Goal: Task Accomplishment & Management: Complete application form

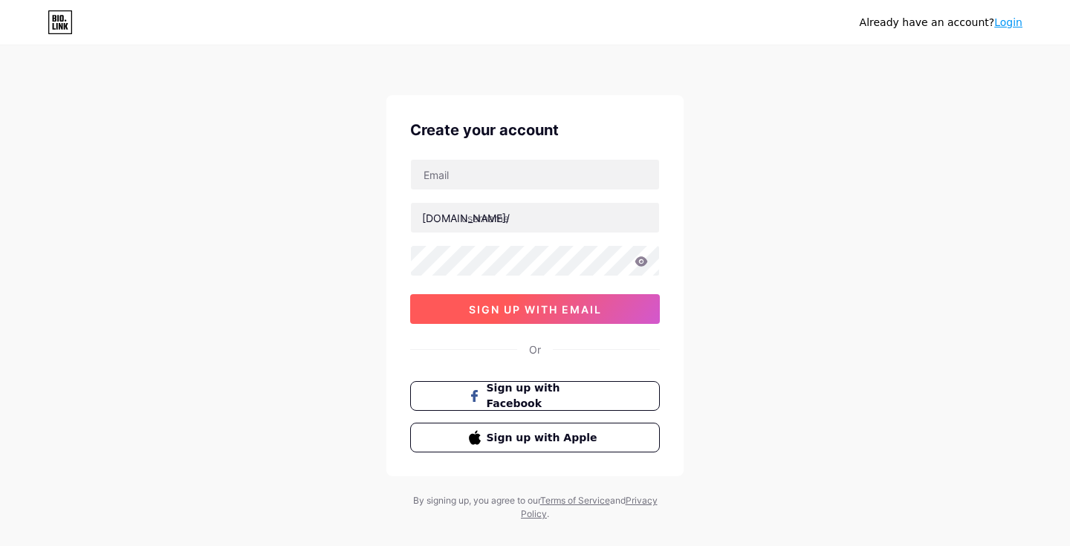
click at [534, 308] on span "sign up with email" at bounding box center [535, 309] width 133 height 13
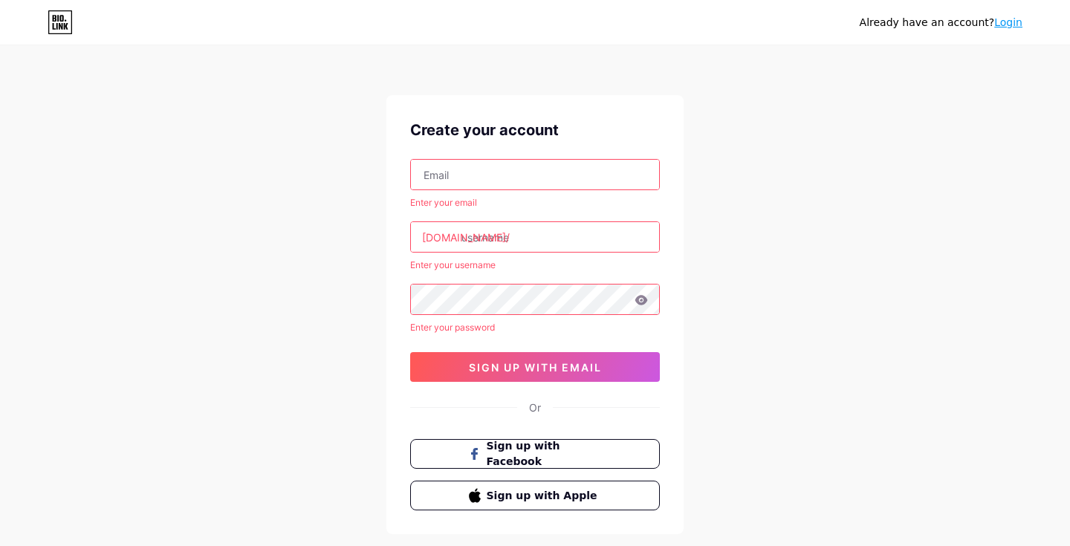
click at [516, 197] on div "Enter your email" at bounding box center [535, 202] width 250 height 13
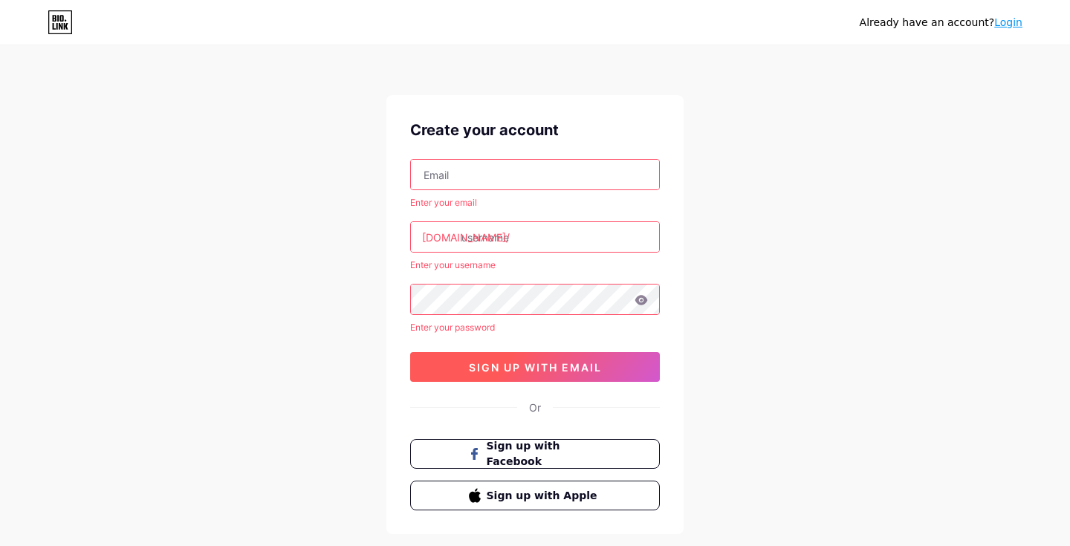
click at [543, 376] on button "sign up with email" at bounding box center [535, 367] width 250 height 30
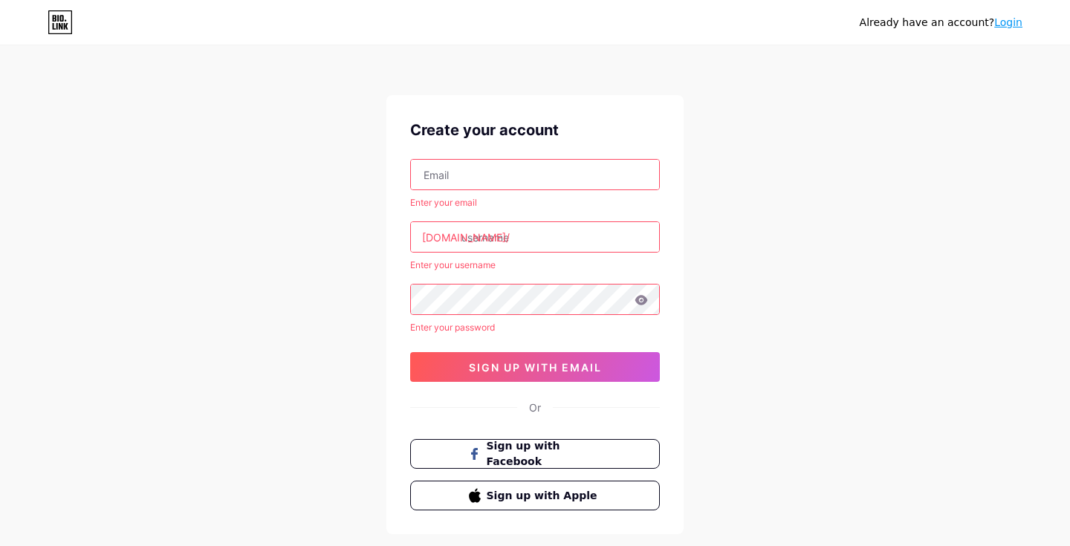
click at [518, 179] on input "text" at bounding box center [535, 175] width 248 height 30
type input "[EMAIL_ADDRESS][DOMAIN_NAME]"
click at [490, 224] on input "text" at bounding box center [535, 237] width 248 height 30
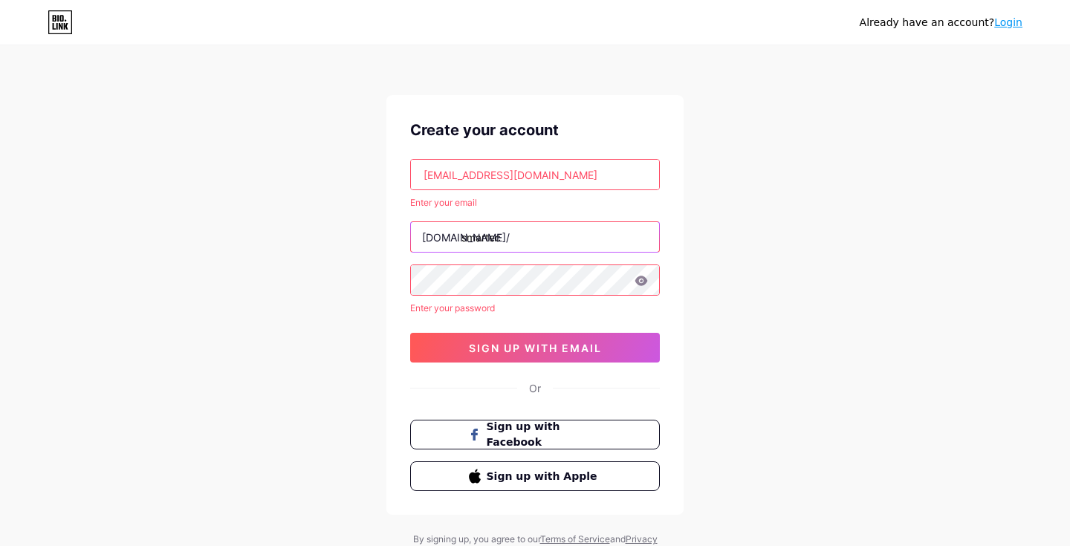
type input "smartec"
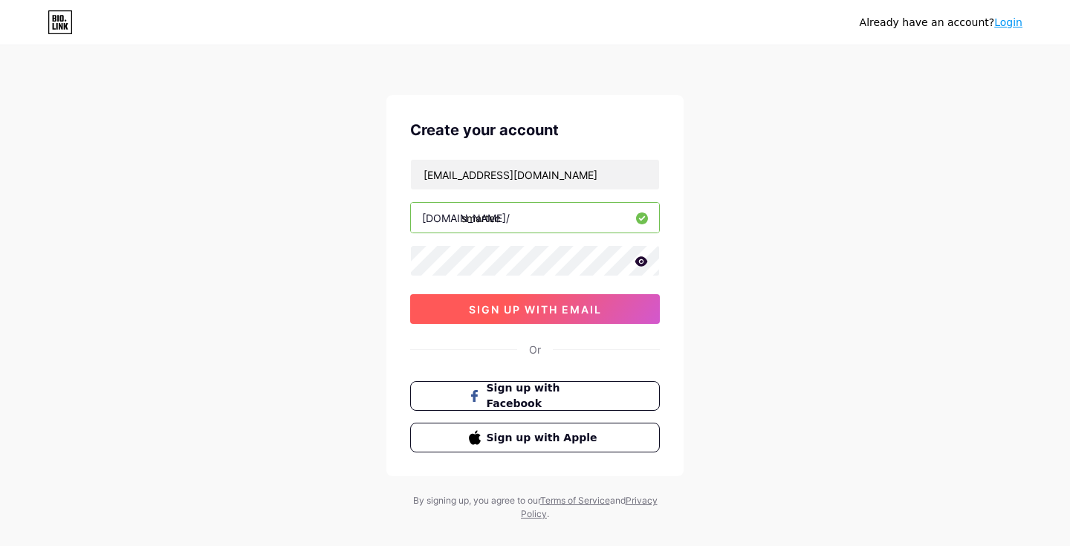
click at [558, 311] on span "sign up with email" at bounding box center [535, 309] width 133 height 13
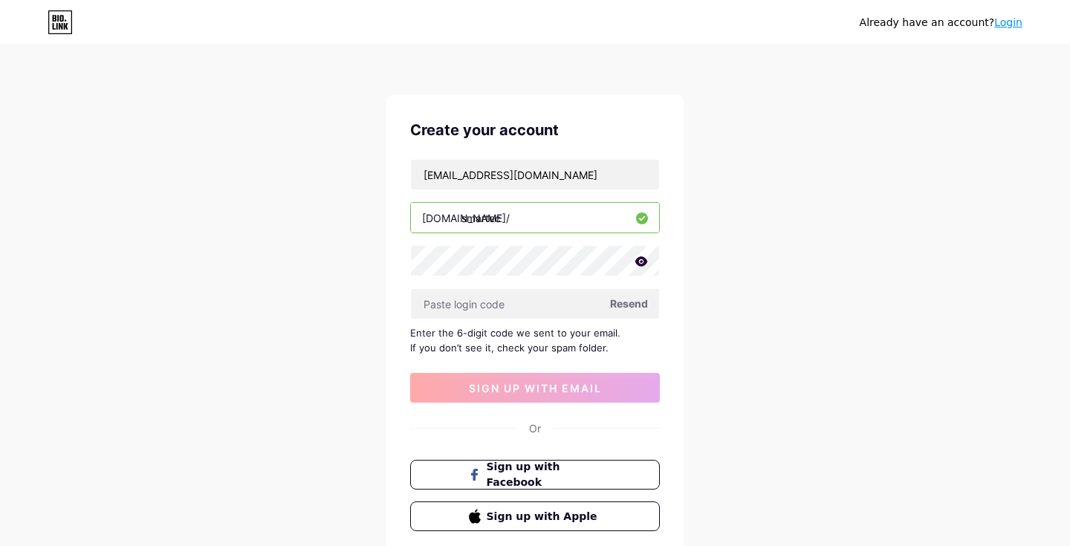
click at [621, 304] on span "Resend" at bounding box center [629, 304] width 38 height 16
paste input "569777"
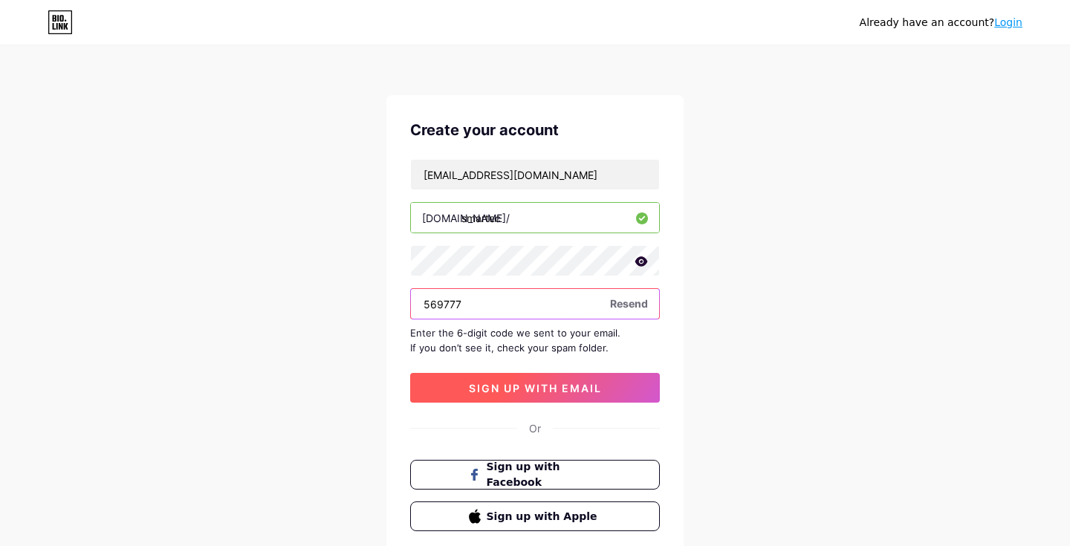
type input "569777"
click at [566, 383] on span "sign up with email" at bounding box center [535, 388] width 133 height 13
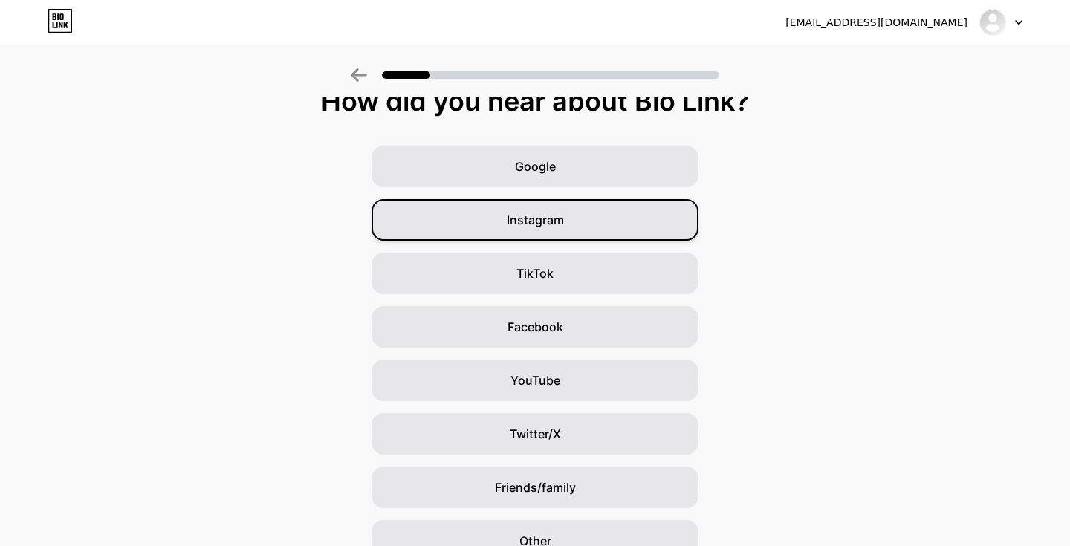
scroll to position [20, 0]
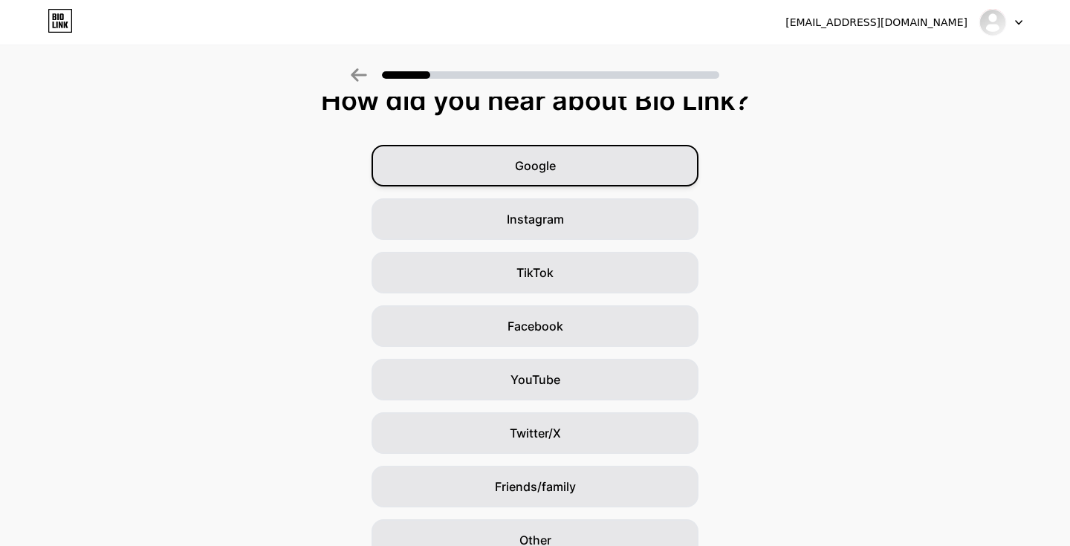
click at [581, 163] on div "Google" at bounding box center [535, 166] width 327 height 42
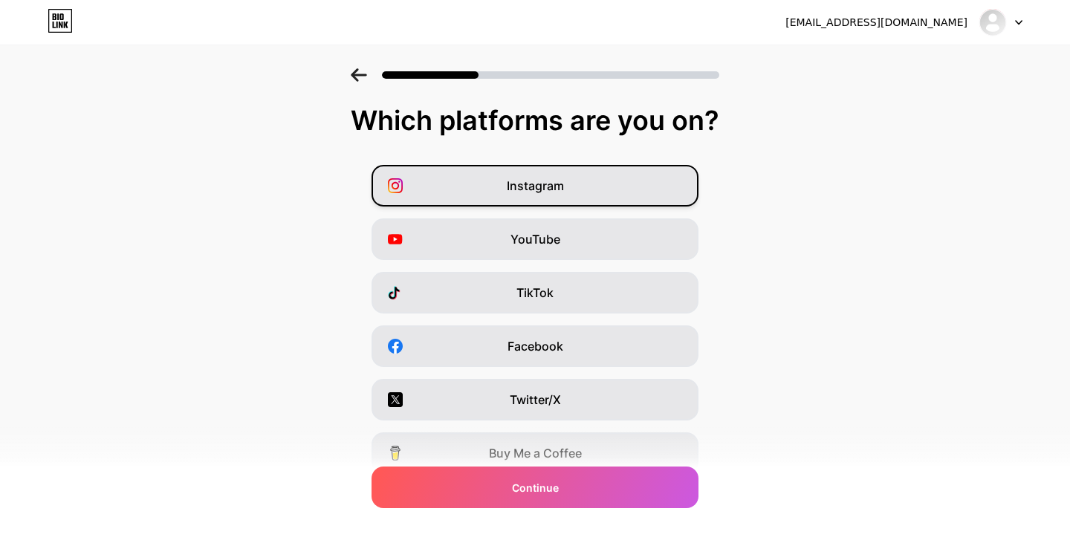
click at [581, 190] on div "Instagram" at bounding box center [535, 186] width 327 height 42
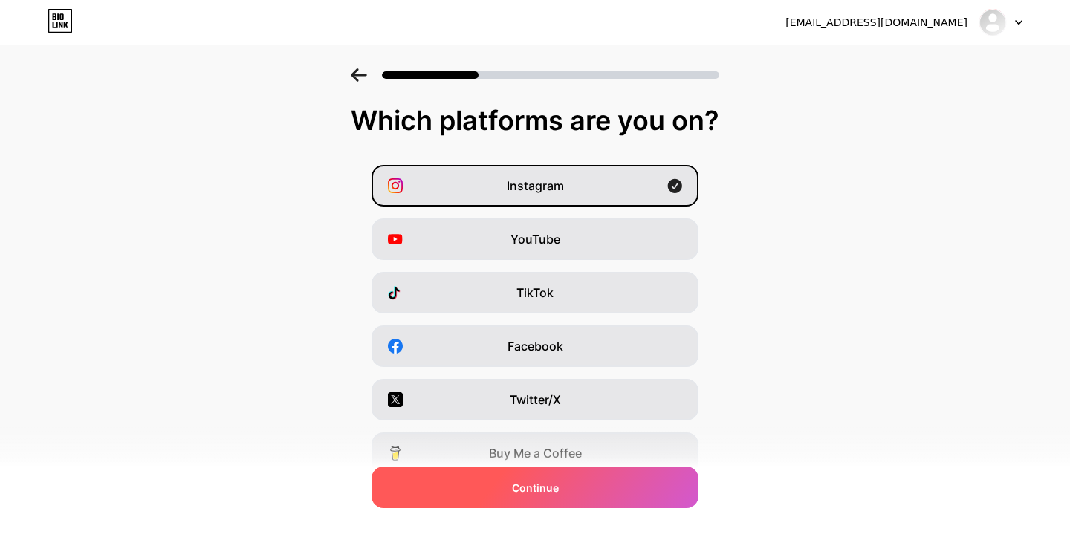
click at [609, 499] on div "Continue" at bounding box center [535, 488] width 327 height 42
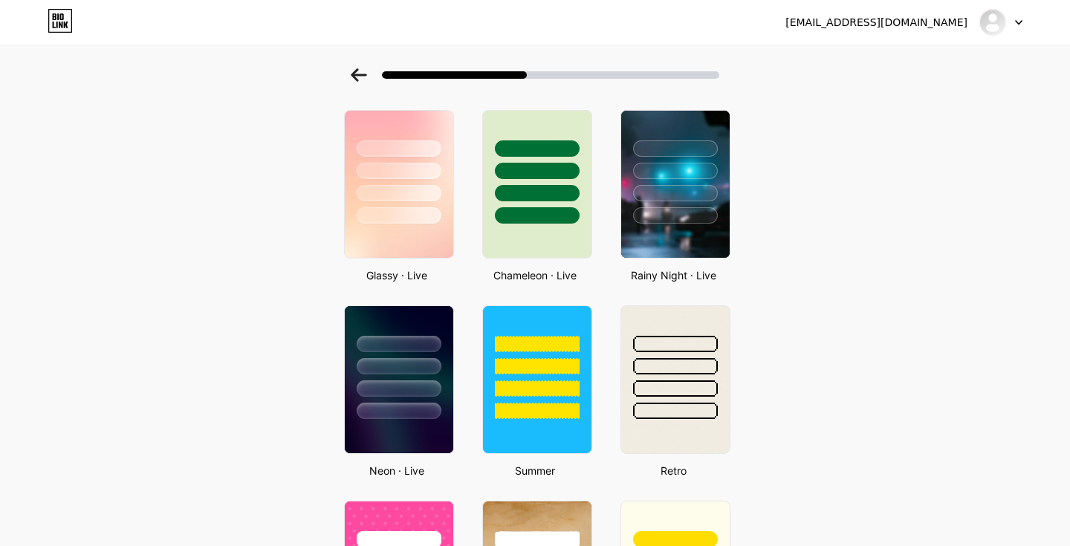
scroll to position [800, 0]
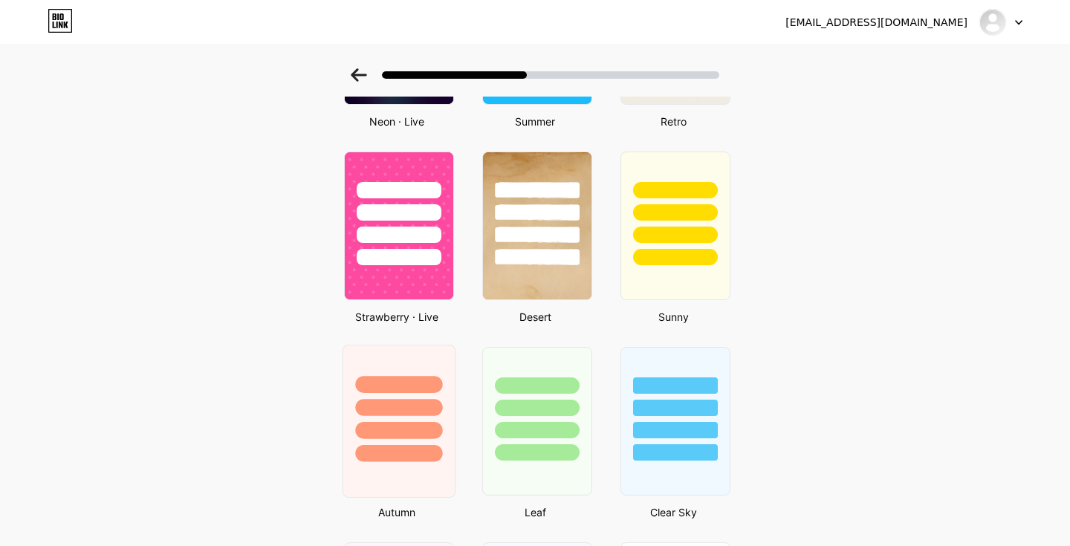
click at [430, 423] on div at bounding box center [398, 430] width 87 height 17
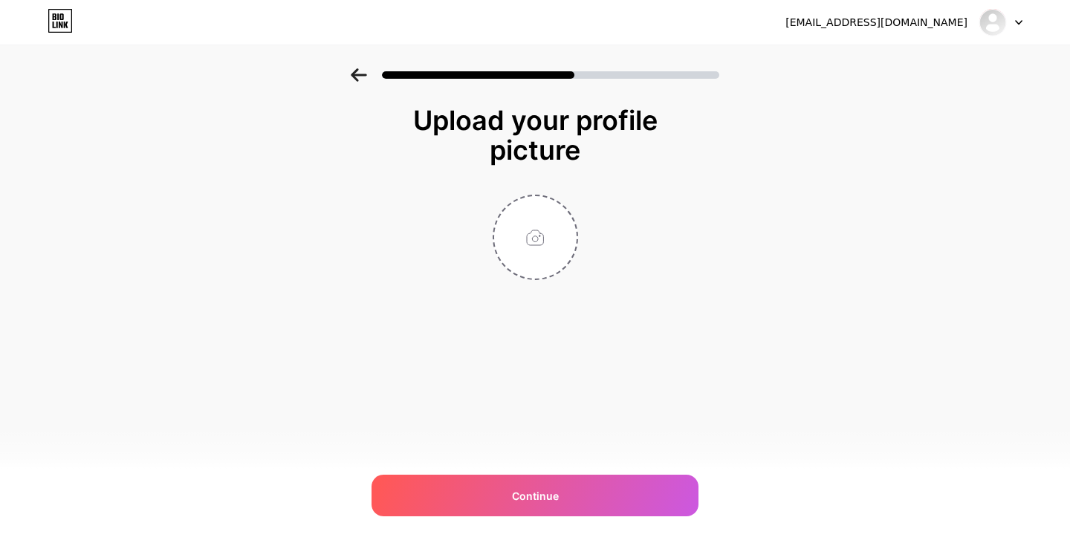
scroll to position [0, 0]
click at [546, 232] on input "file" at bounding box center [535, 237] width 82 height 82
type input "C:\fakepath\logo.png"
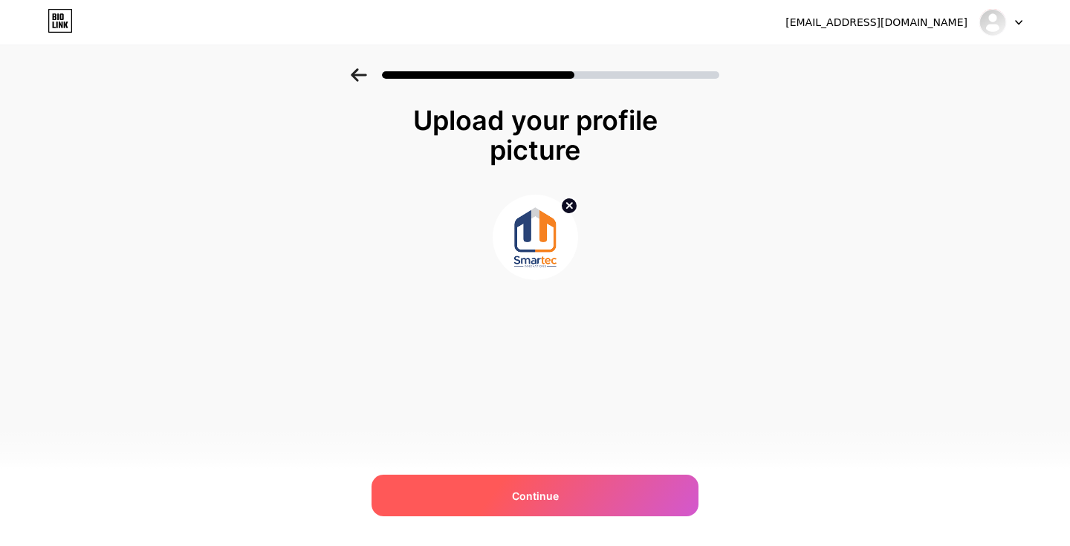
click at [578, 494] on div "Continue" at bounding box center [535, 496] width 327 height 42
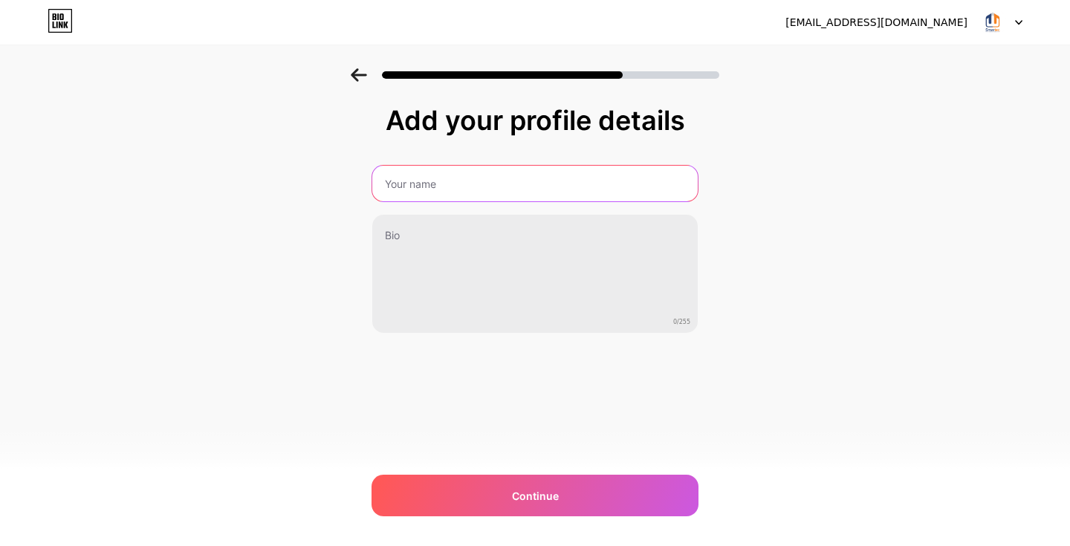
click at [461, 188] on input "text" at bounding box center [535, 184] width 326 height 36
type input "Smartec Innovations"
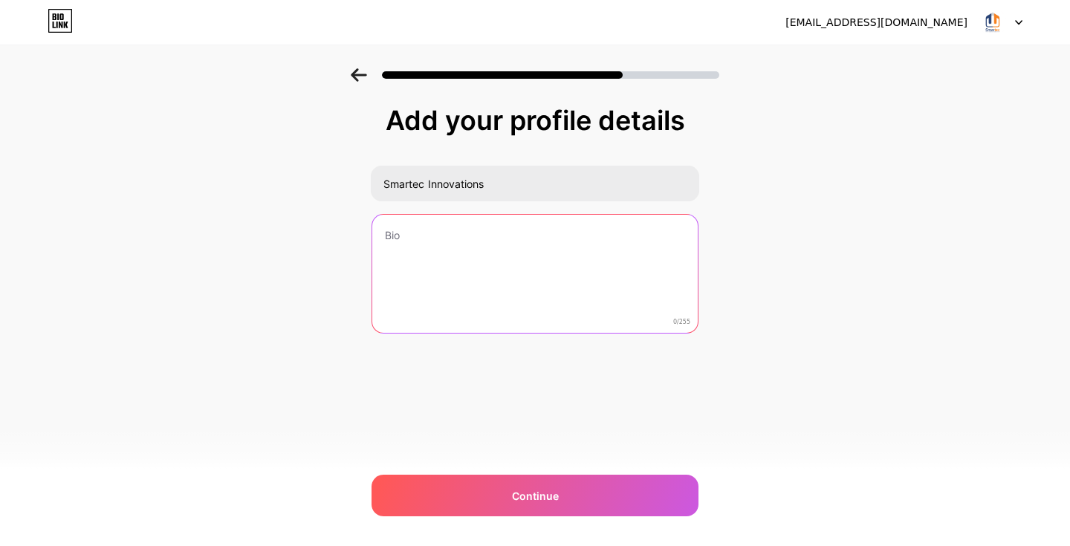
click at [444, 246] on textarea at bounding box center [535, 275] width 326 height 120
paste textarea "Smartec, [GEOGRAPHIC_DATA]’s leading commercial building automation company, pr…"
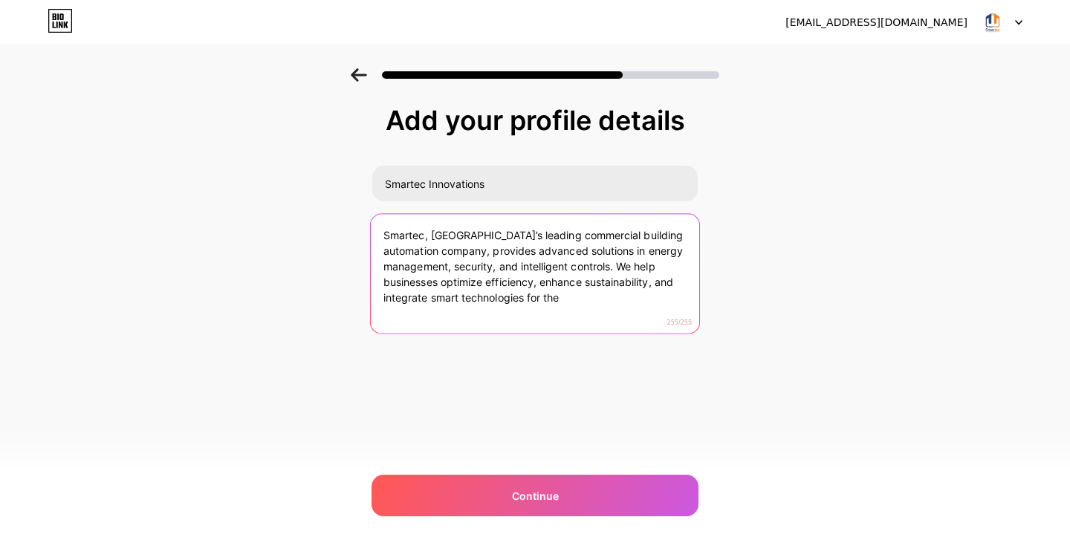
drag, startPoint x: 529, startPoint y: 303, endPoint x: 605, endPoint y: 314, distance: 76.6
click at [588, 307] on textarea "Smartec, [GEOGRAPHIC_DATA]’s leading commercial building automation company, pr…" at bounding box center [535, 274] width 328 height 121
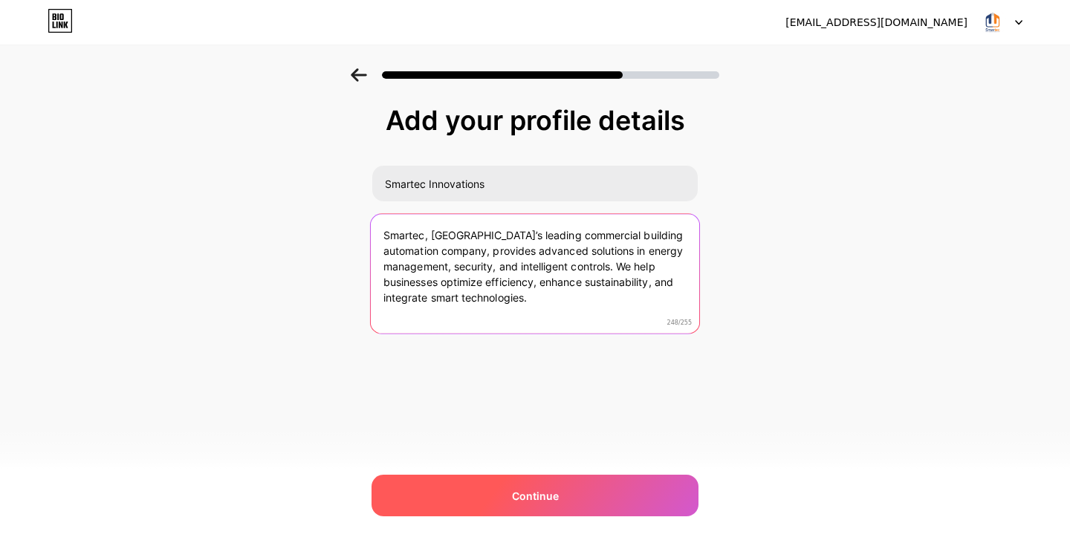
type textarea "Smartec, [GEOGRAPHIC_DATA]’s leading commercial building automation company, pr…"
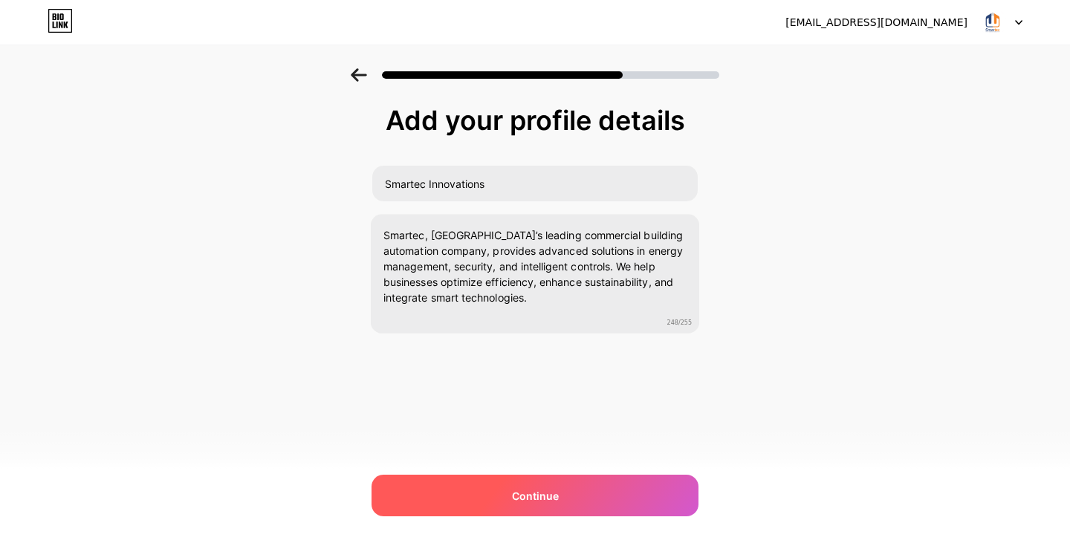
click at [609, 490] on div "Continue" at bounding box center [535, 496] width 327 height 42
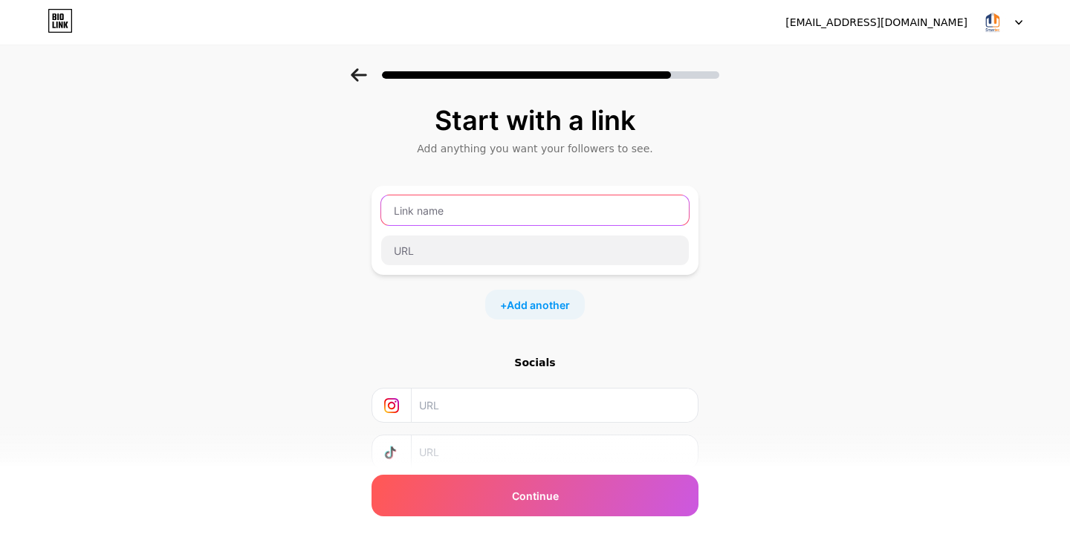
click at [470, 214] on input "text" at bounding box center [535, 210] width 308 height 30
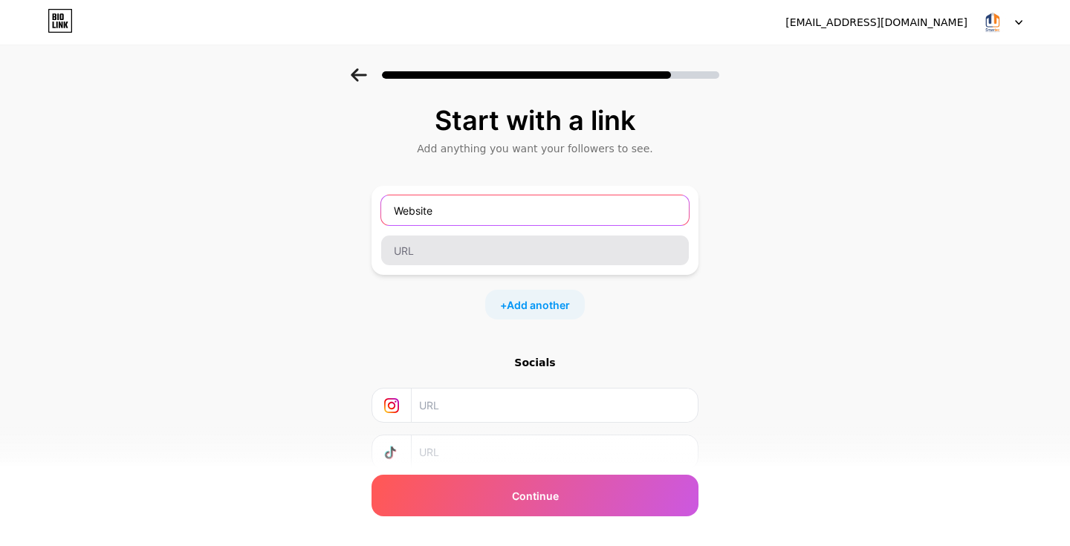
type input "Website"
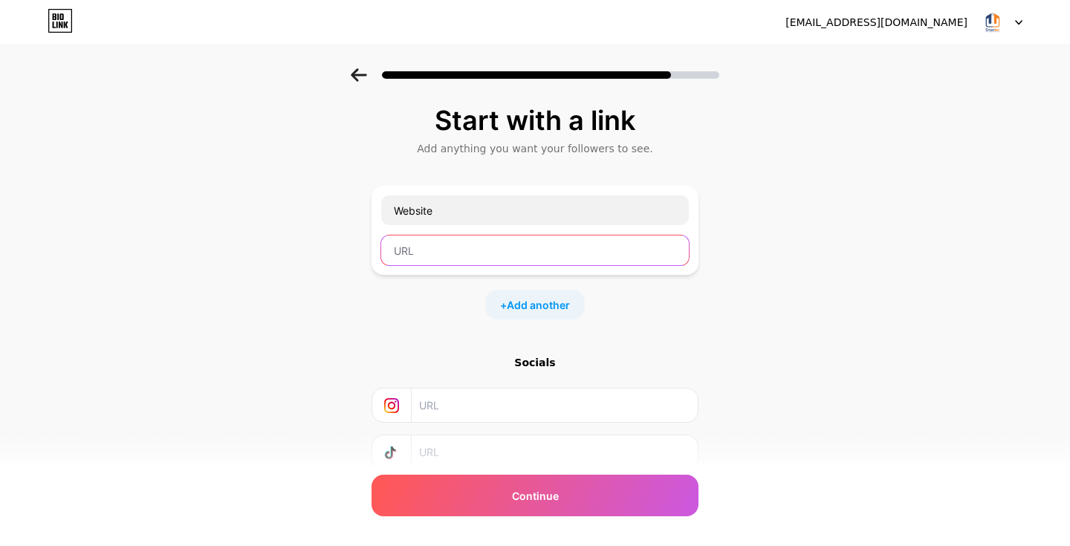
click at [427, 256] on input "text" at bounding box center [535, 251] width 308 height 30
paste input "[URL][DOMAIN_NAME]"
type input "[URL][DOMAIN_NAME]"
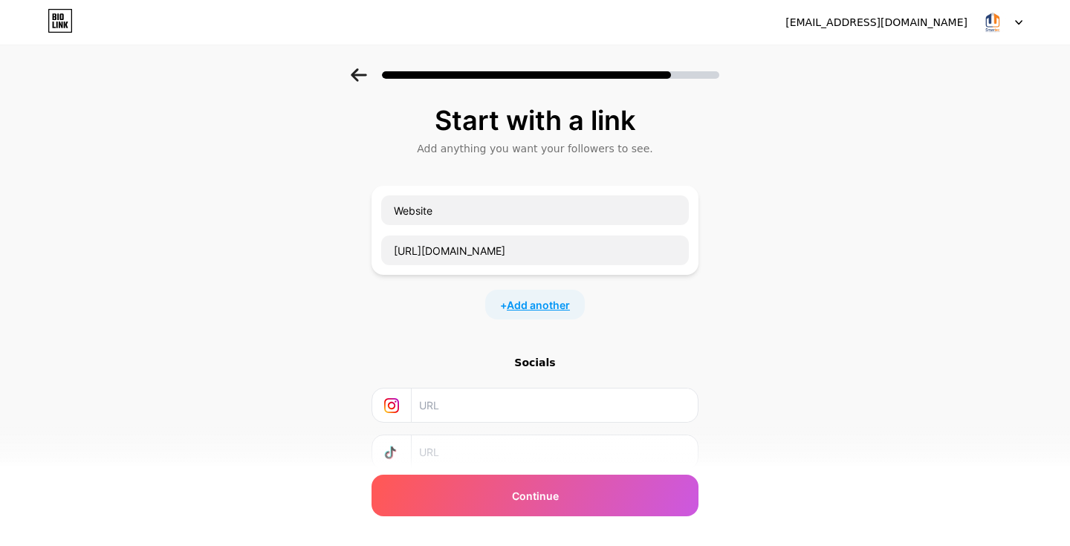
click at [534, 303] on span "Add another" at bounding box center [538, 305] width 63 height 16
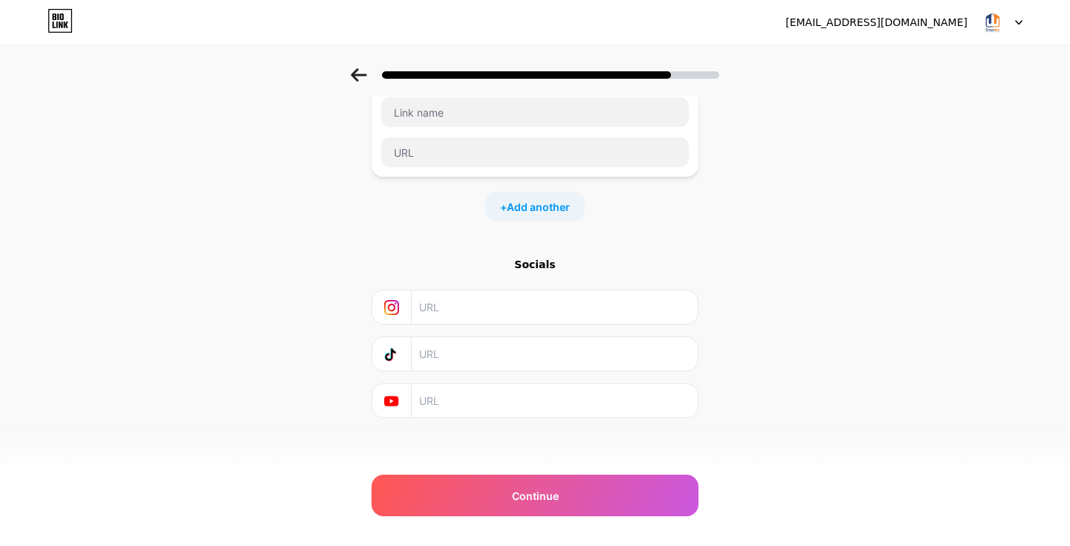
scroll to position [204, 0]
click at [459, 318] on input "text" at bounding box center [554, 304] width 270 height 33
click at [476, 299] on input "text" at bounding box center [554, 304] width 270 height 33
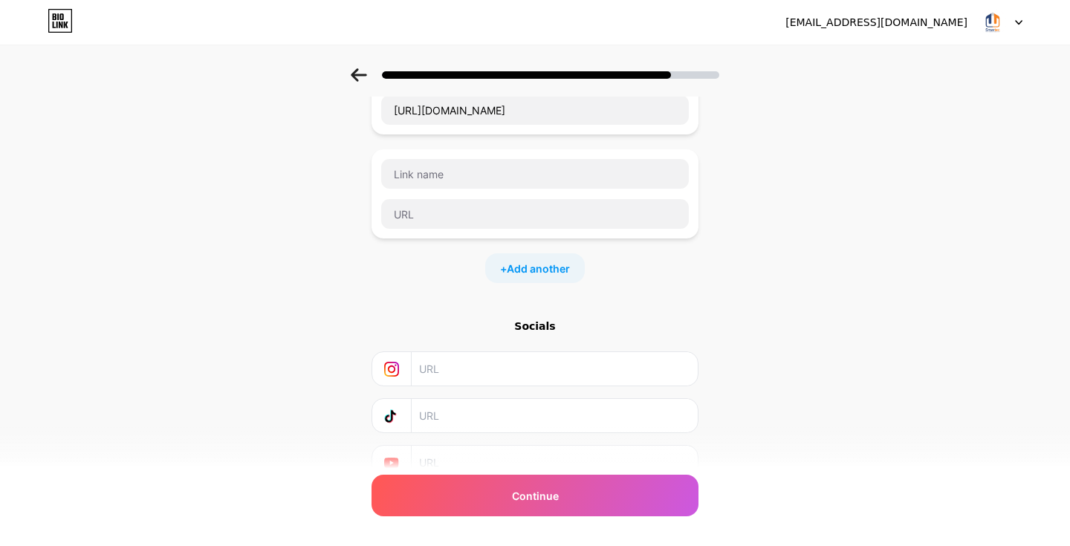
scroll to position [208, 0]
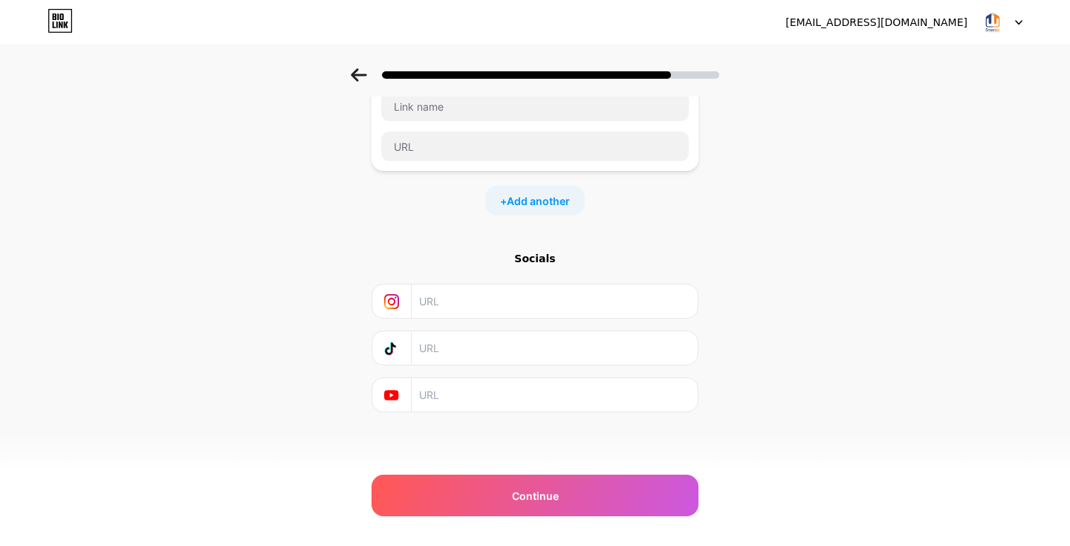
click at [448, 301] on input "text" at bounding box center [554, 301] width 270 height 33
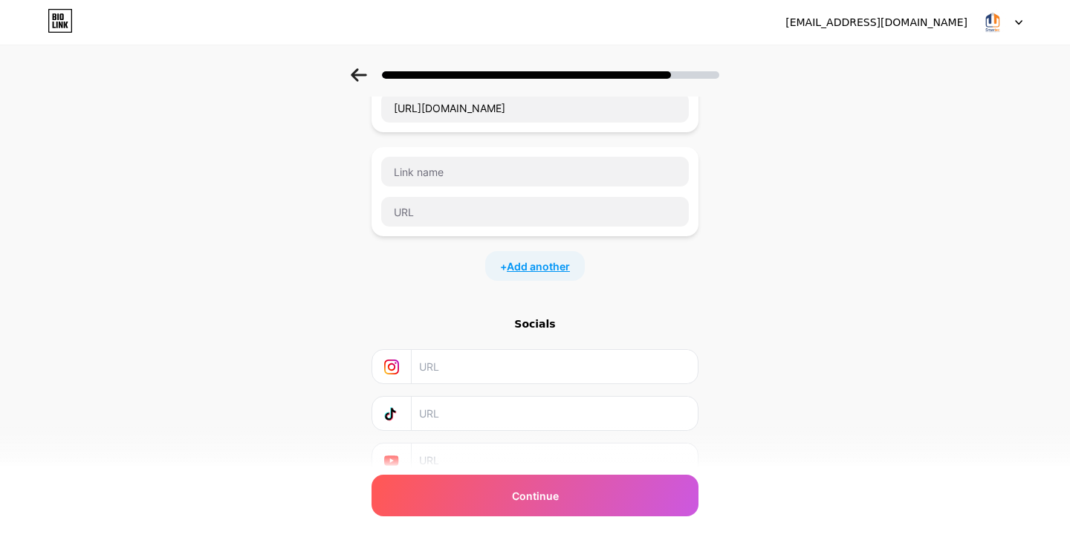
scroll to position [137, 0]
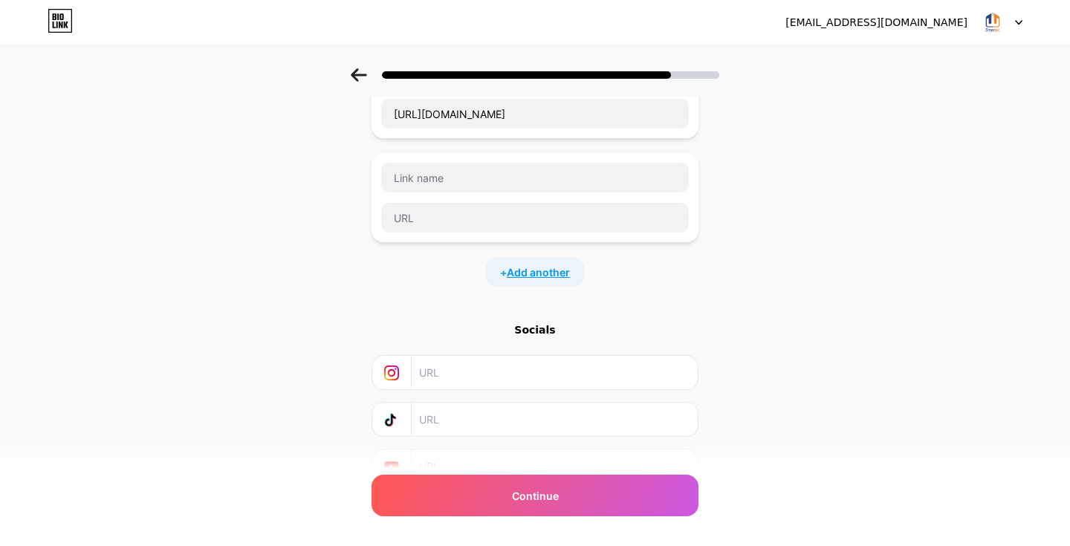
click at [507, 271] on span "Add another" at bounding box center [538, 273] width 63 height 16
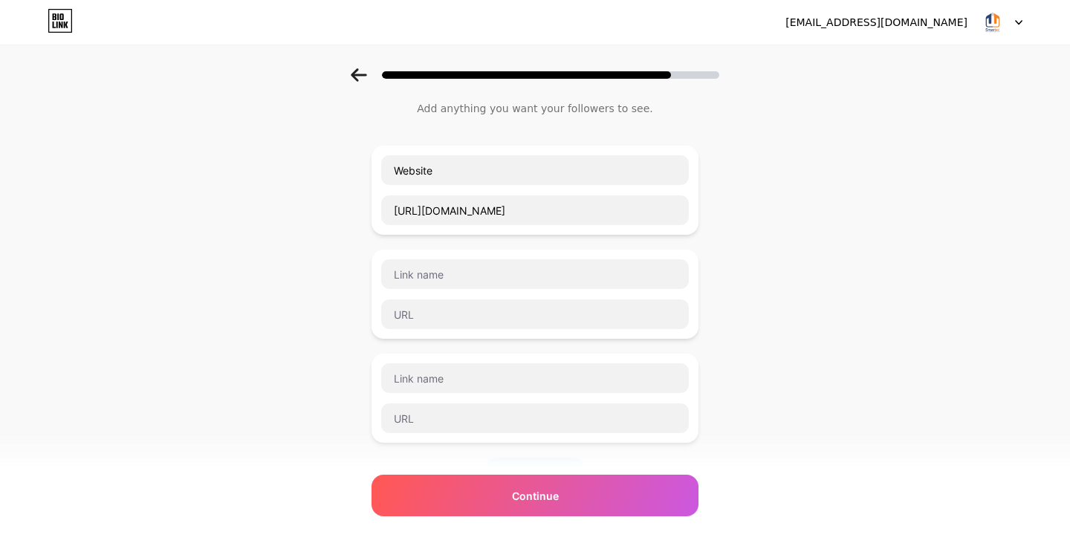
scroll to position [38, 0]
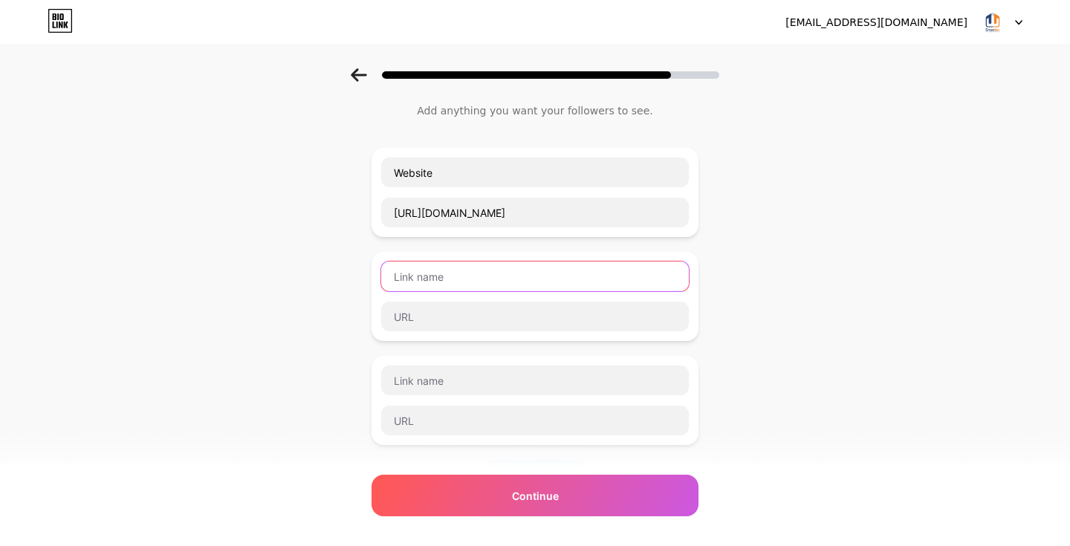
click at [479, 278] on input "text" at bounding box center [535, 277] width 308 height 30
type input "Facebook"
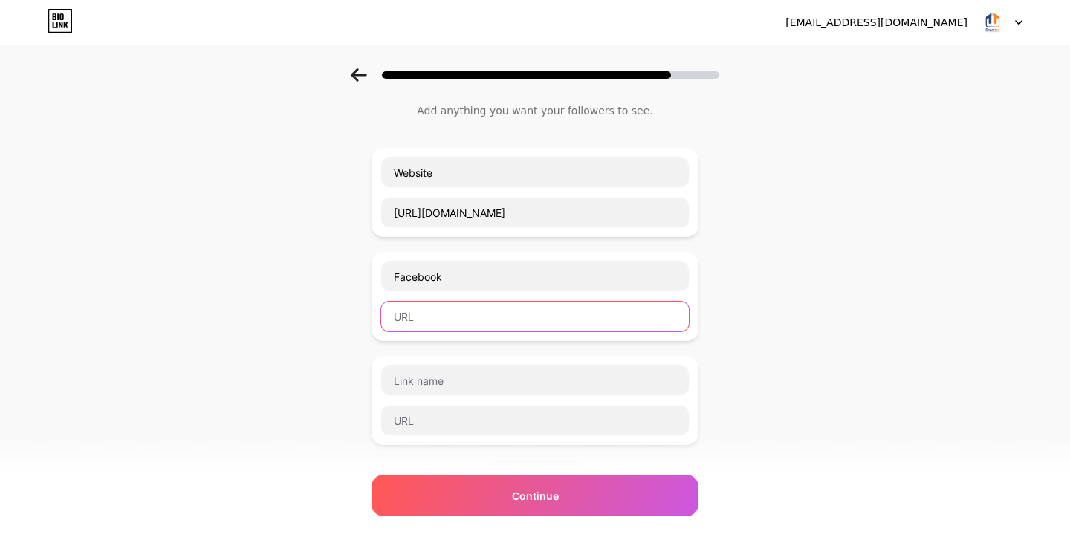
click at [496, 311] on input "text" at bounding box center [535, 317] width 308 height 30
paste input "[URL][DOMAIN_NAME]"
type input "[URL][DOMAIN_NAME]"
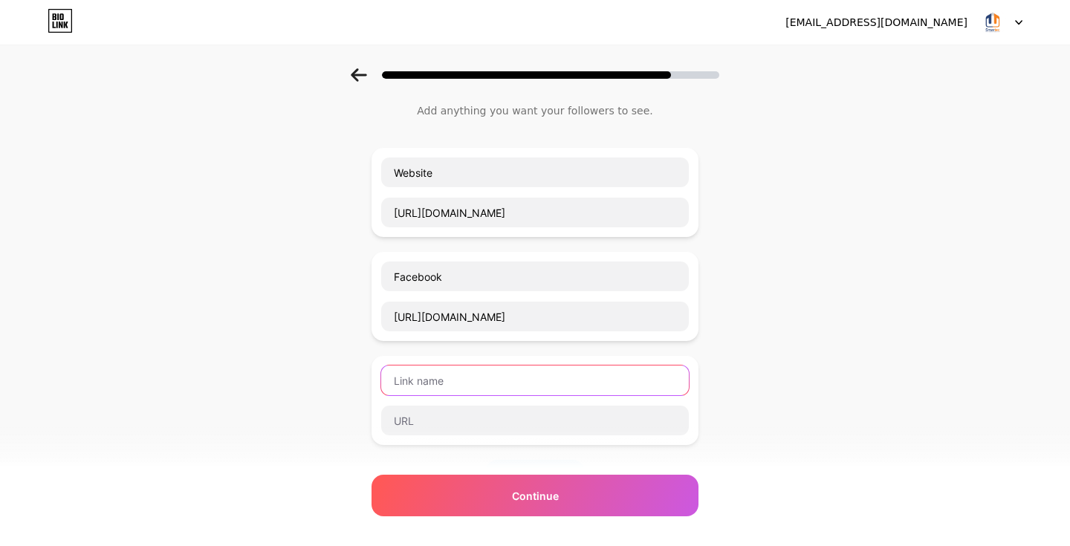
click at [430, 376] on input "text" at bounding box center [535, 381] width 308 height 30
type input "Instagram"
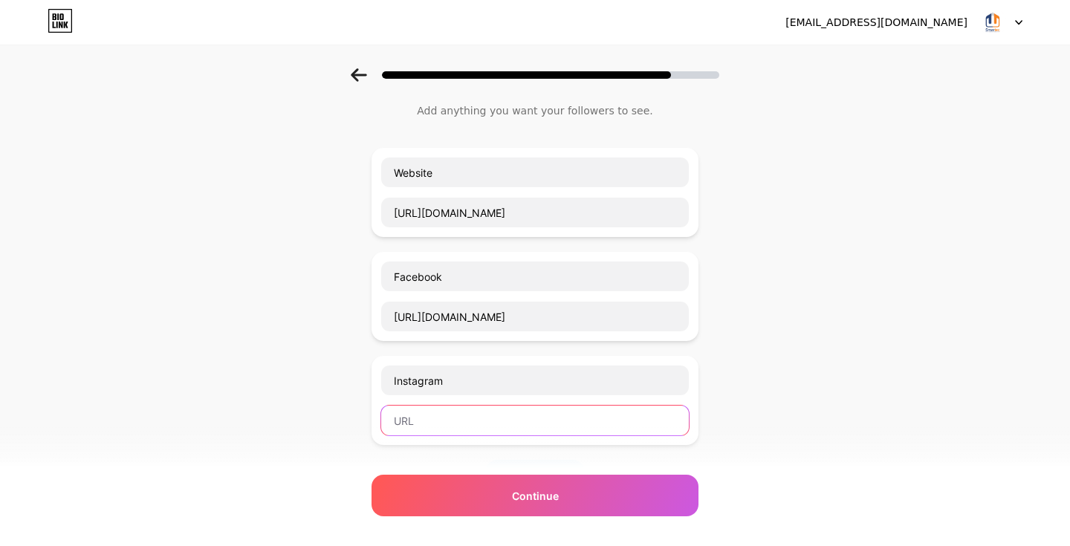
click at [458, 424] on input "text" at bounding box center [535, 421] width 308 height 30
paste input "[URL][DOMAIN_NAME]"
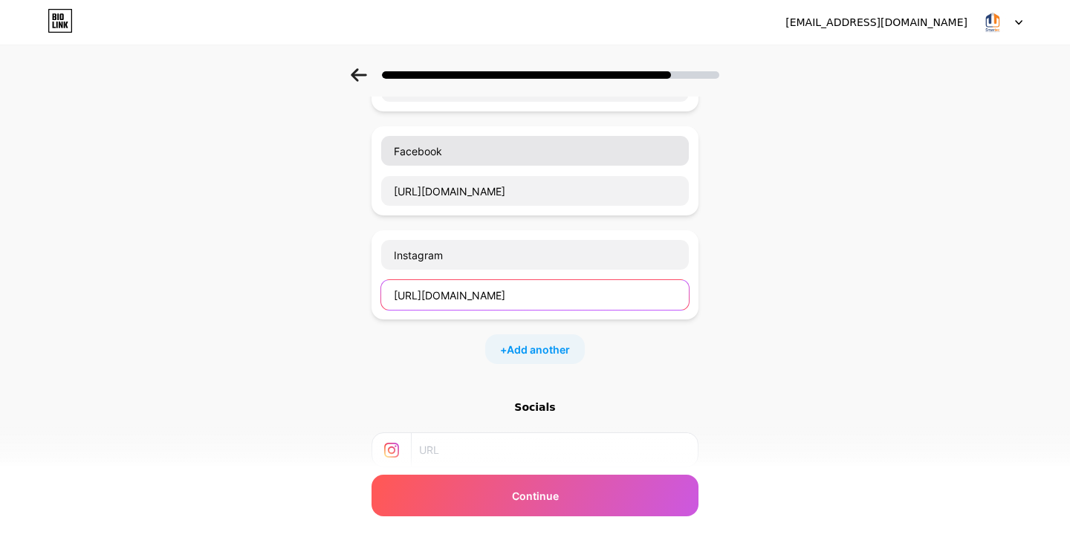
scroll to position [166, 0]
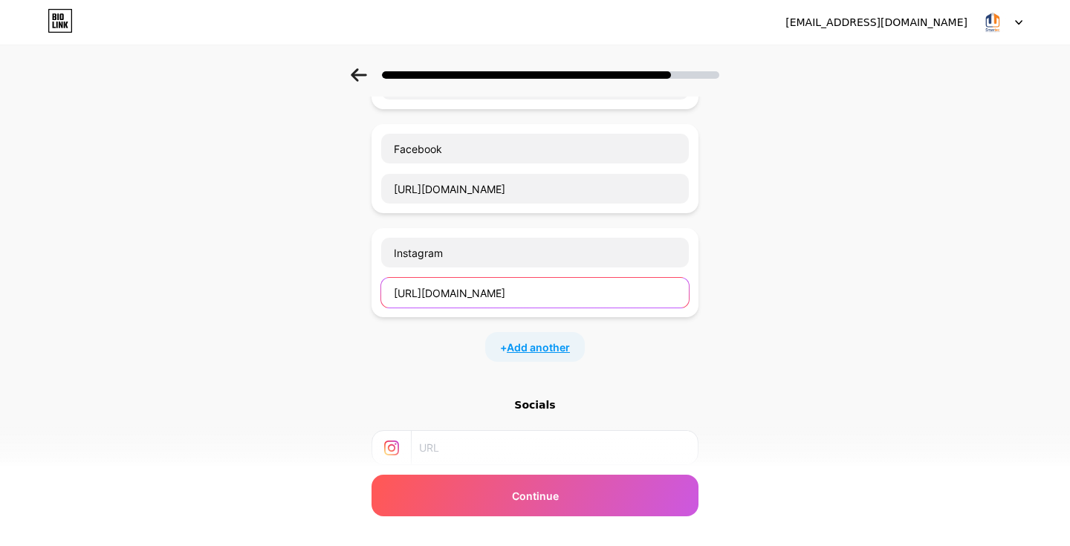
type input "[URL][DOMAIN_NAME]"
click at [514, 340] on span "Add another" at bounding box center [538, 348] width 63 height 16
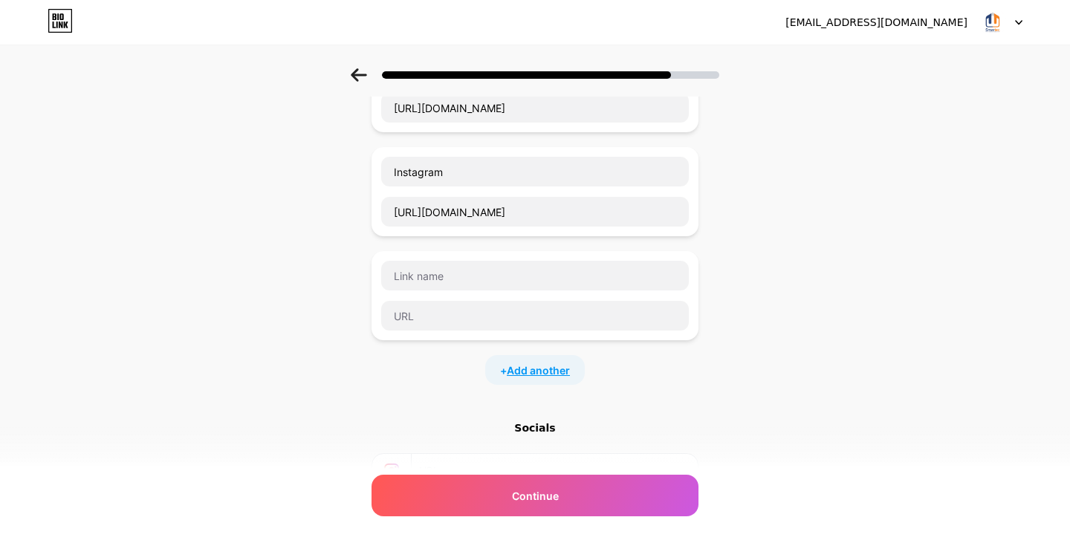
scroll to position [331, 0]
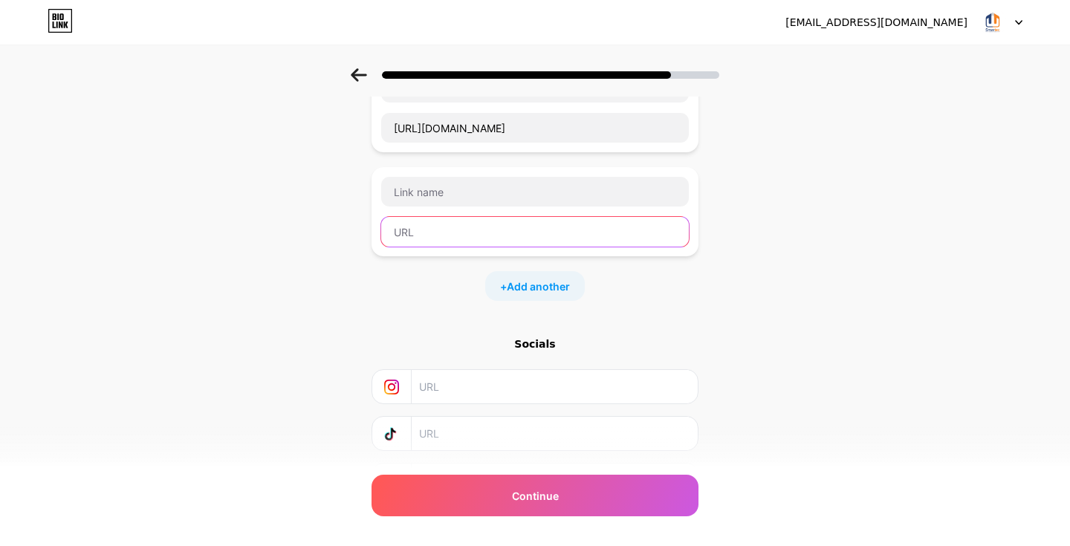
click at [440, 223] on input "text" at bounding box center [535, 232] width 308 height 30
paste input "[URL][DOMAIN_NAME]"
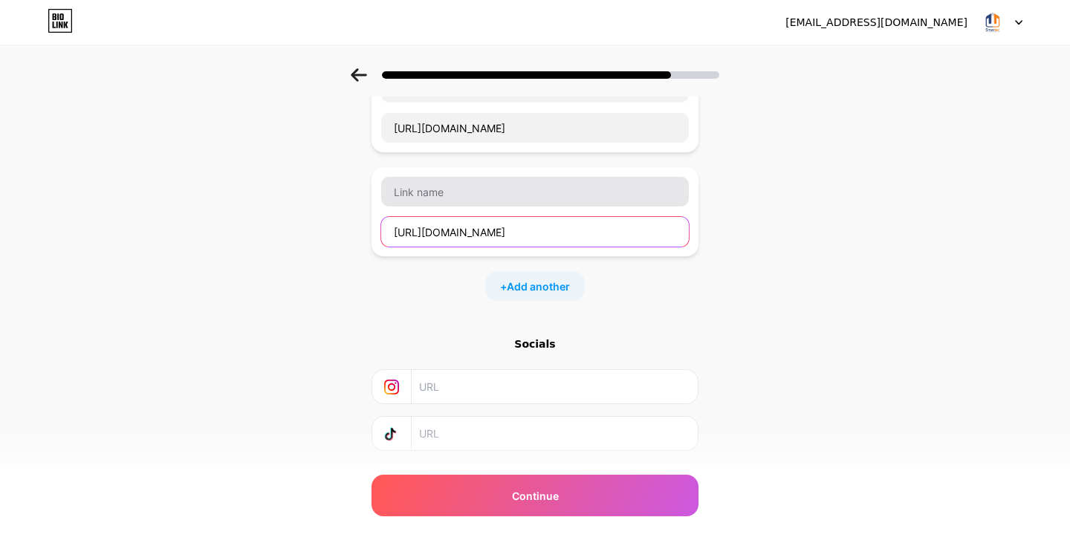
type input "[URL][DOMAIN_NAME]"
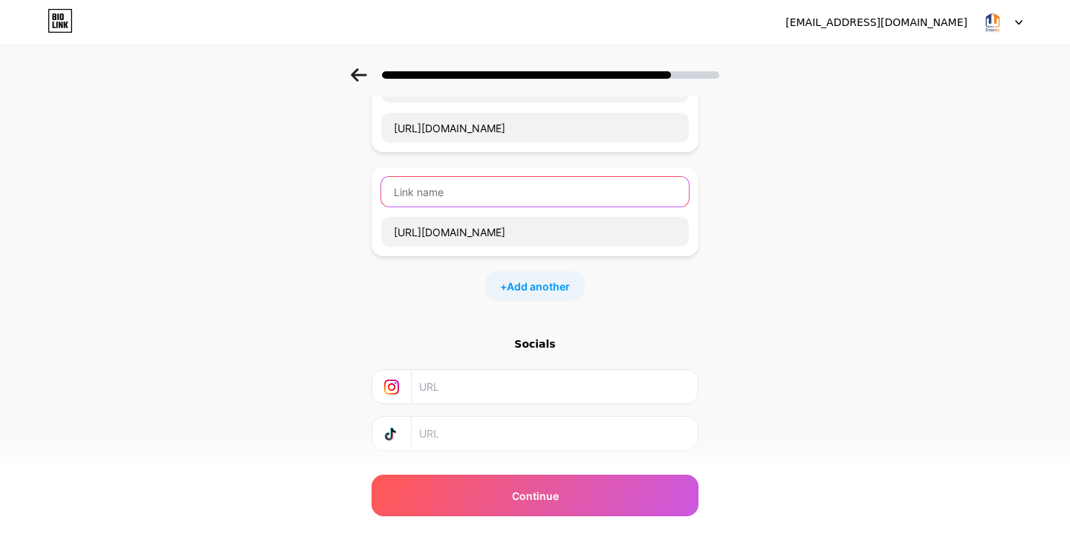
click at [420, 184] on input "text" at bounding box center [535, 192] width 308 height 30
type input "Linkedin"
click at [534, 280] on span "Add another" at bounding box center [538, 287] width 63 height 16
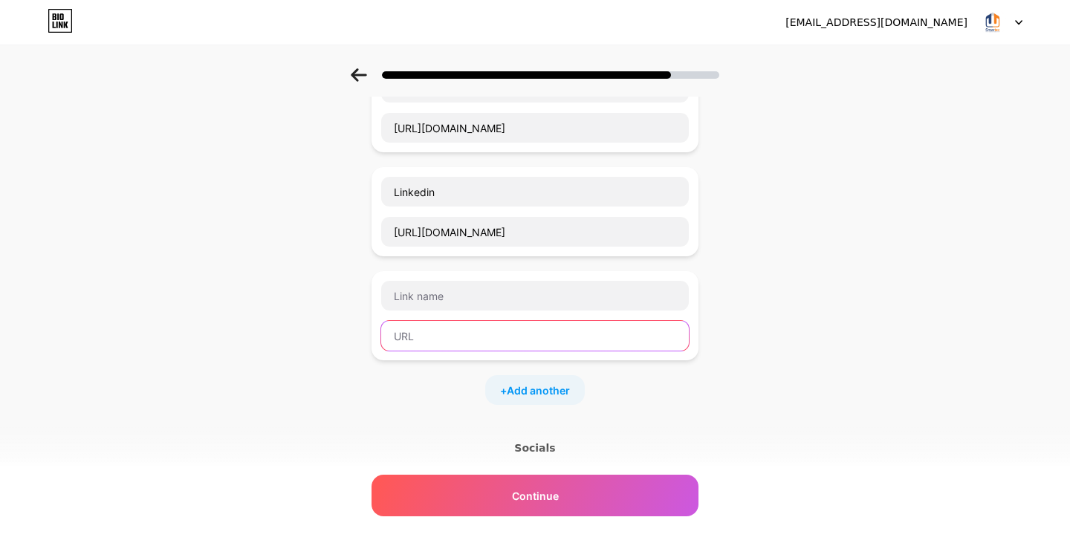
click at [446, 330] on input "text" at bounding box center [535, 336] width 308 height 30
paste input "[URL][DOMAIN_NAME]"
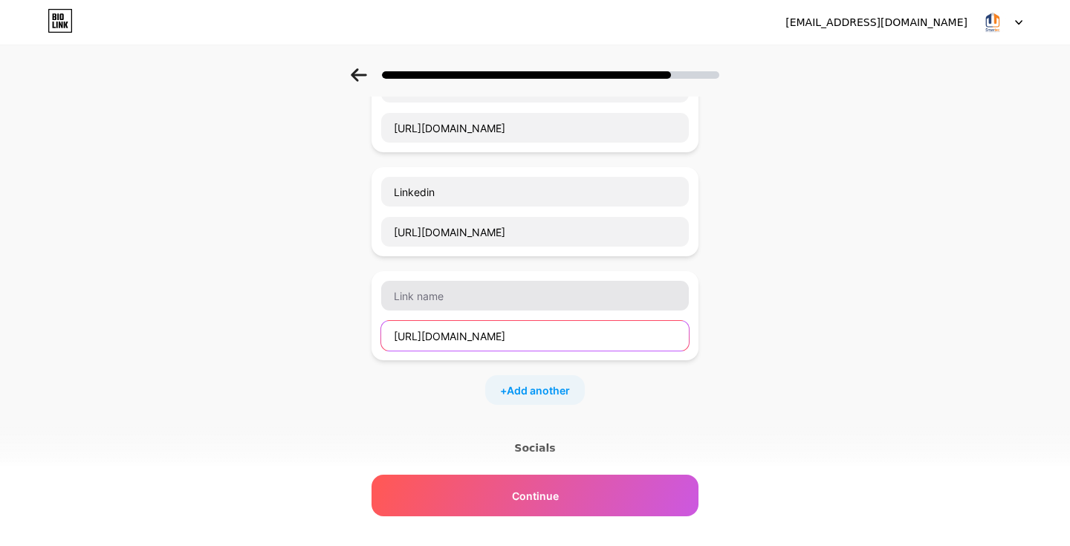
type input "[URL][DOMAIN_NAME]"
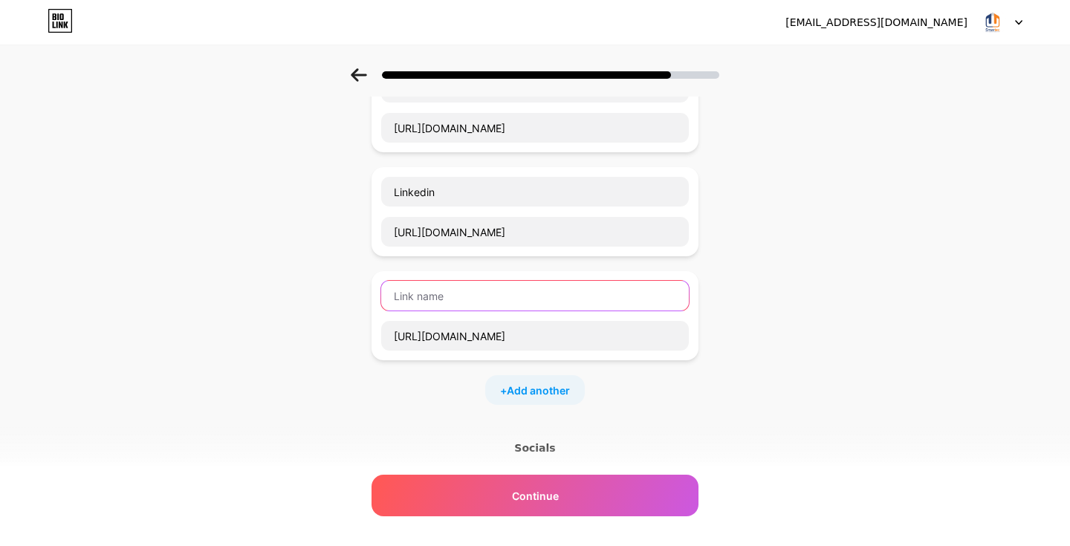
click at [427, 294] on input "text" at bounding box center [535, 296] width 308 height 30
type input "X"
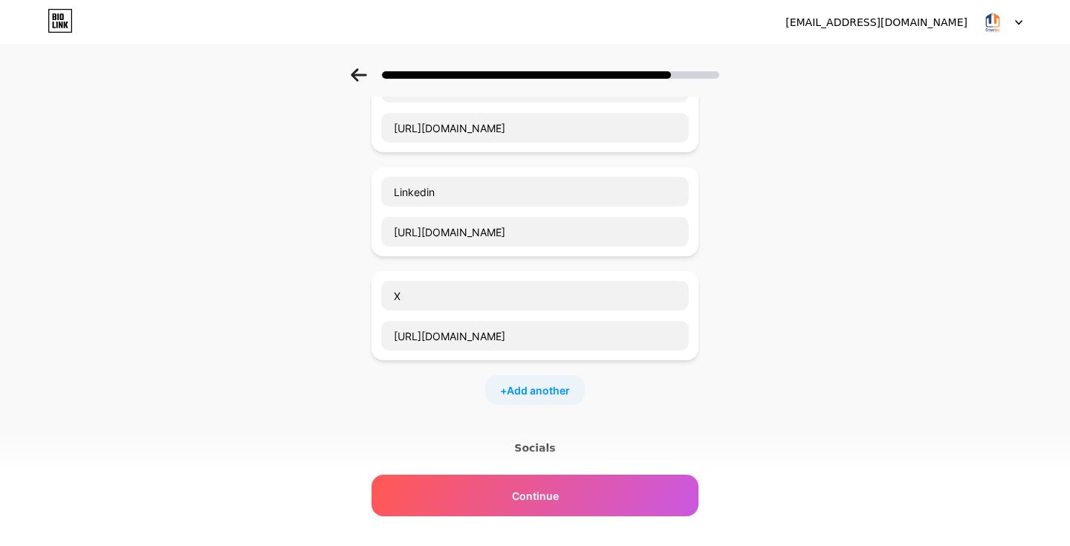
click at [525, 402] on div "+ Add another" at bounding box center [535, 390] width 100 height 30
click at [453, 407] on input "text" at bounding box center [535, 400] width 308 height 30
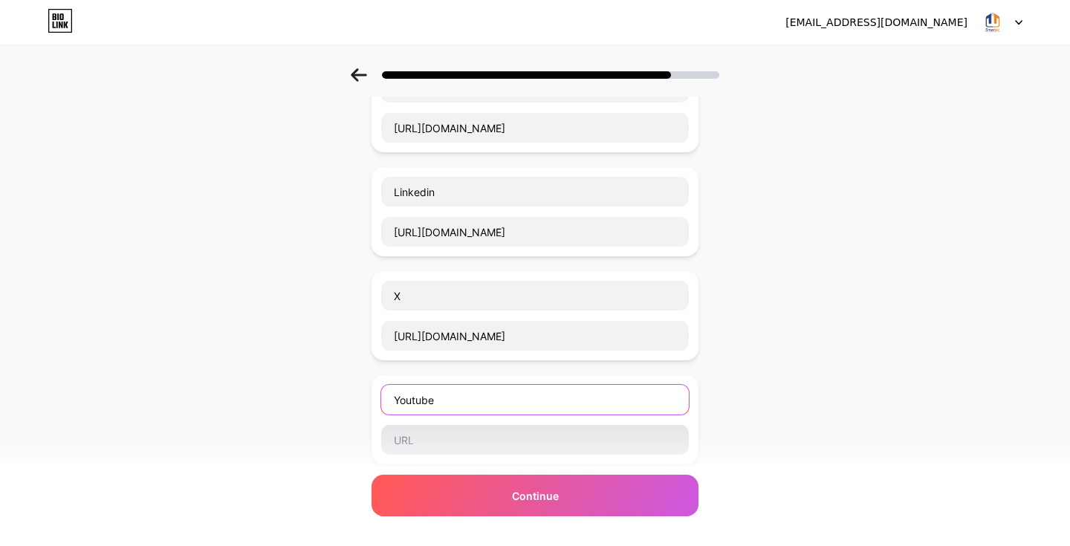
type input "Youtube"
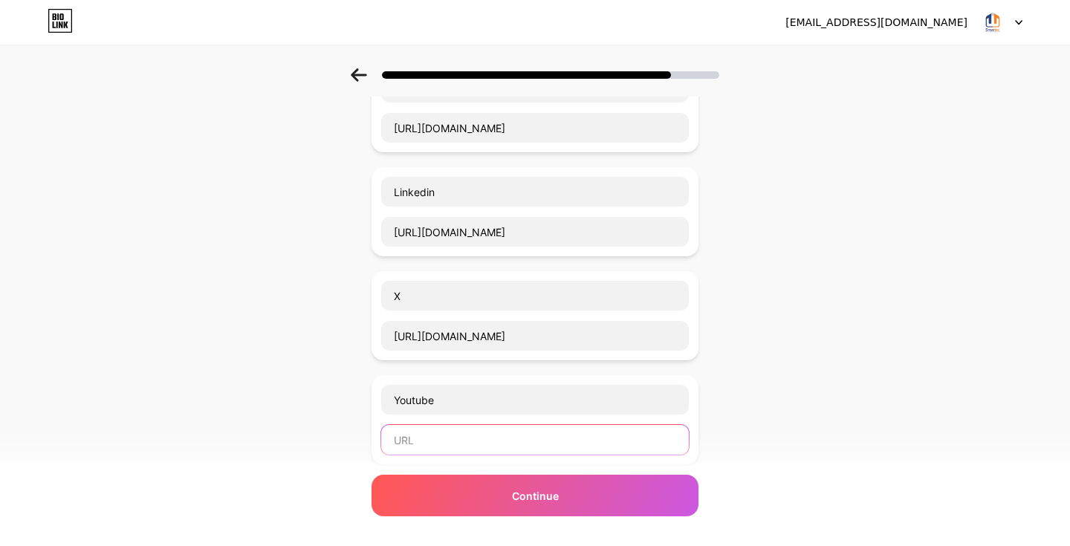
click at [462, 449] on input "text" at bounding box center [535, 440] width 308 height 30
paste input "[URL][DOMAIN_NAME]"
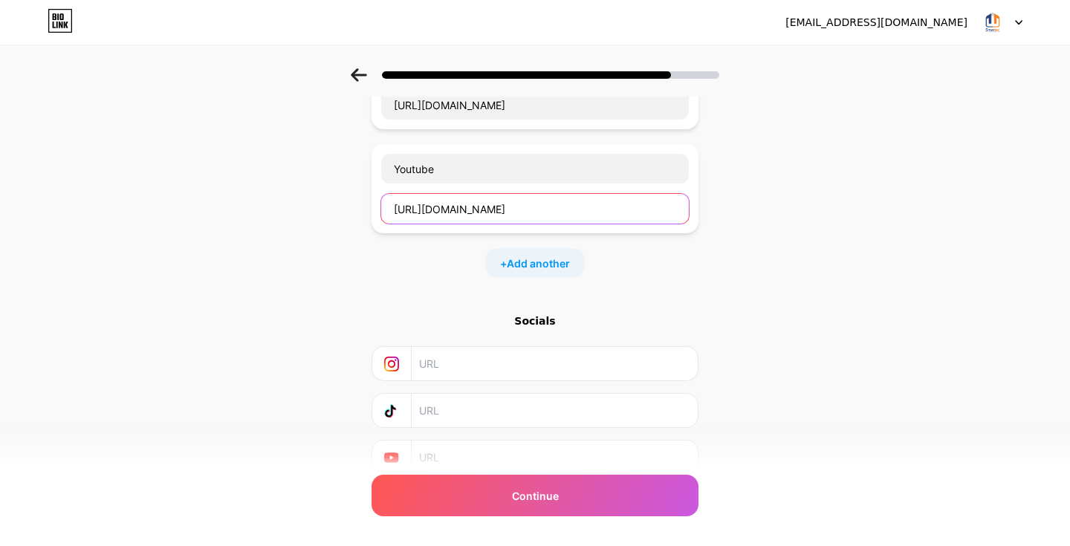
scroll to position [576, 0]
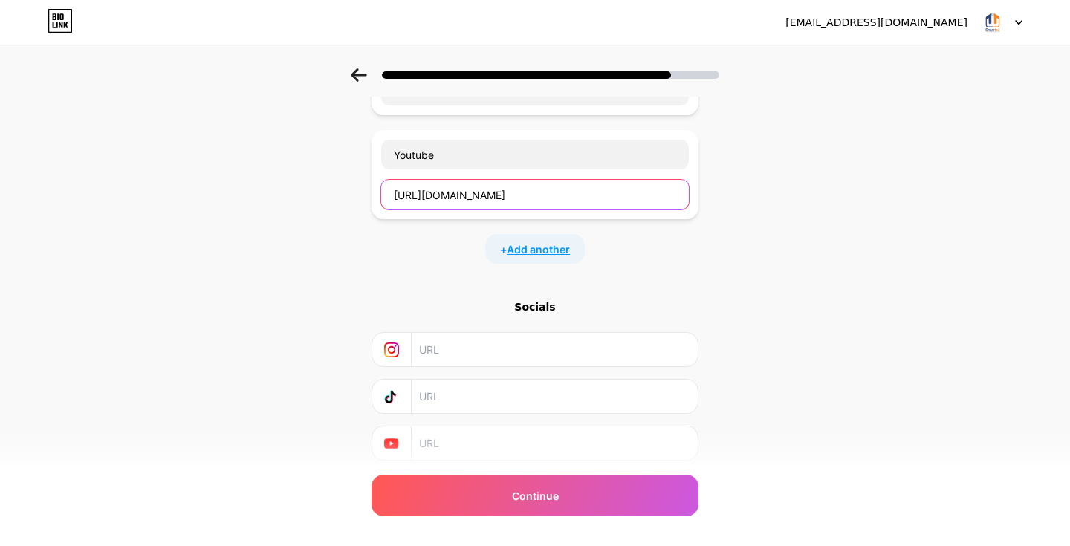
type input "[URL][DOMAIN_NAME]"
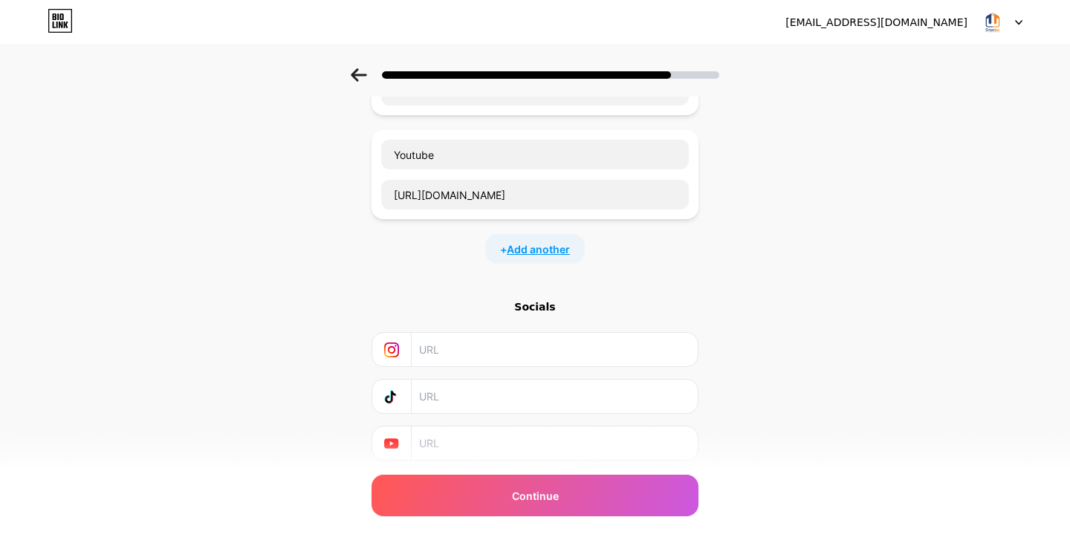
click at [530, 253] on span "Add another" at bounding box center [538, 250] width 63 height 16
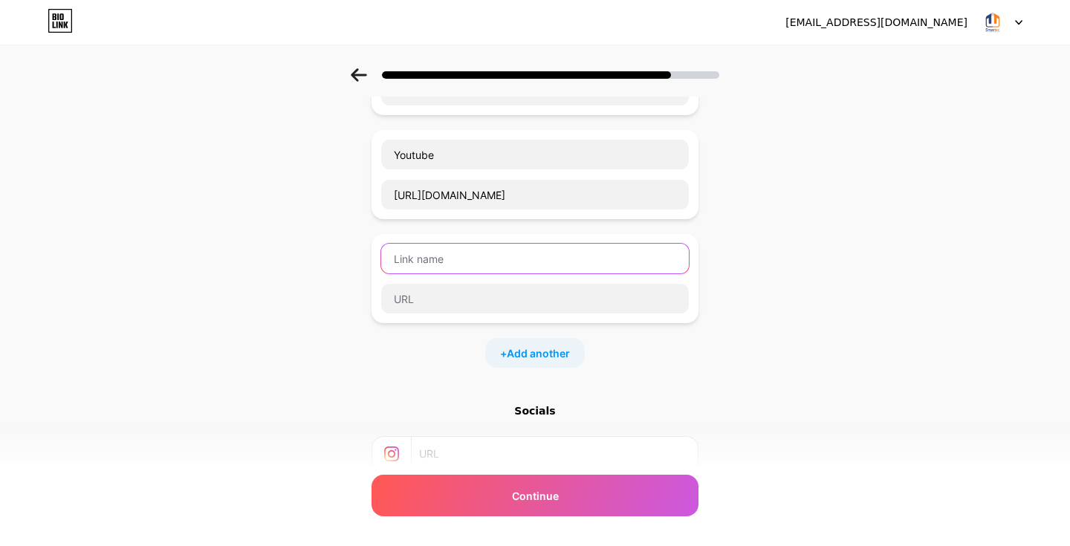
click at [456, 267] on input "text" at bounding box center [535, 259] width 308 height 30
type input "Pinterest"
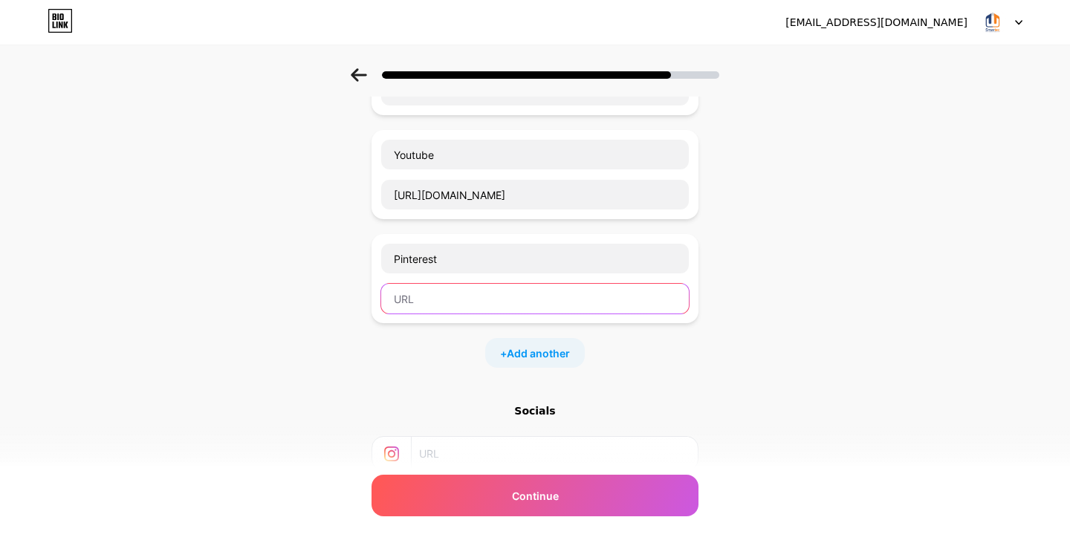
click at [451, 303] on input "text" at bounding box center [535, 299] width 308 height 30
paste input "[URL][DOMAIN_NAME]"
type input "[URL][DOMAIN_NAME]"
click at [525, 352] on span "Add another" at bounding box center [538, 354] width 63 height 16
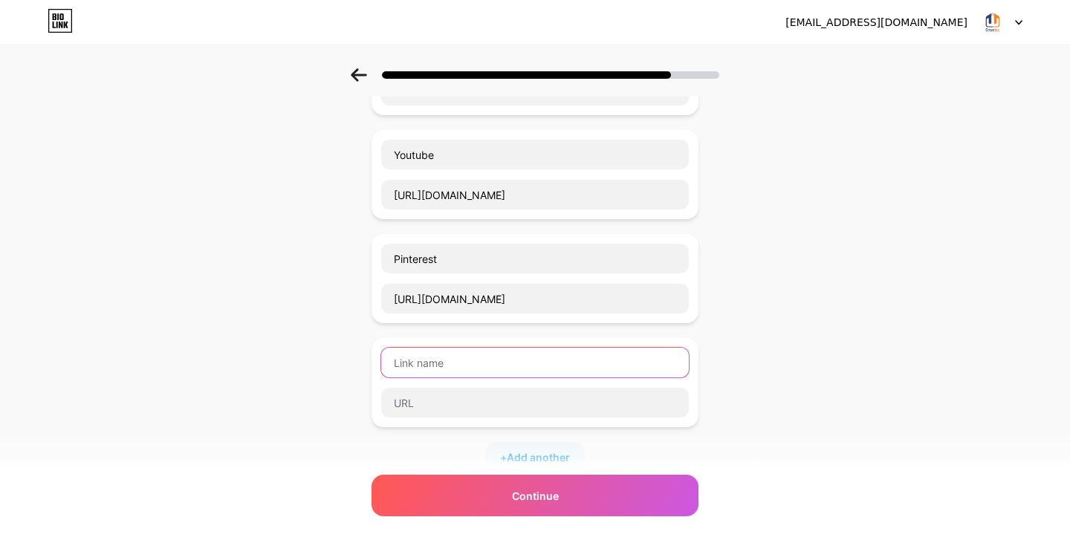
click at [470, 373] on input "text" at bounding box center [535, 363] width 308 height 30
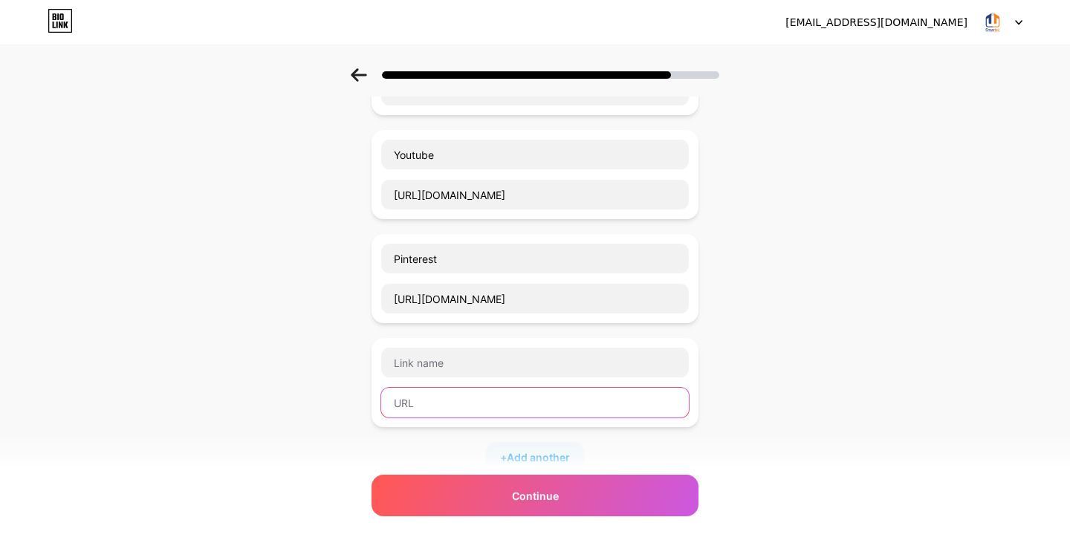
click at [468, 405] on input "text" at bounding box center [535, 403] width 308 height 30
paste input "[URL][DOMAIN_NAME]"
type input "[URL][DOMAIN_NAME]"
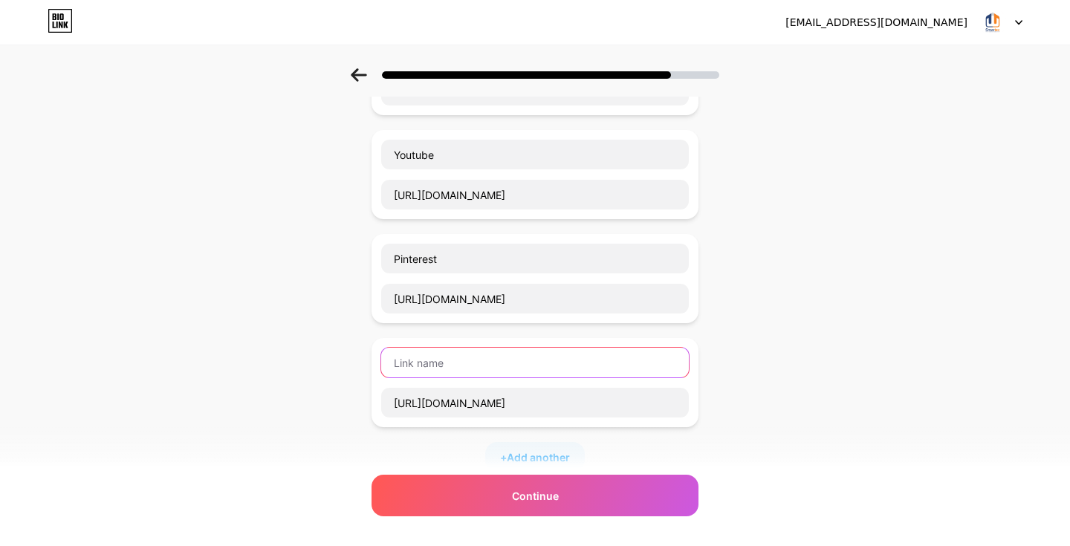
click at [479, 373] on input "text" at bounding box center [535, 363] width 308 height 30
type input "Medium"
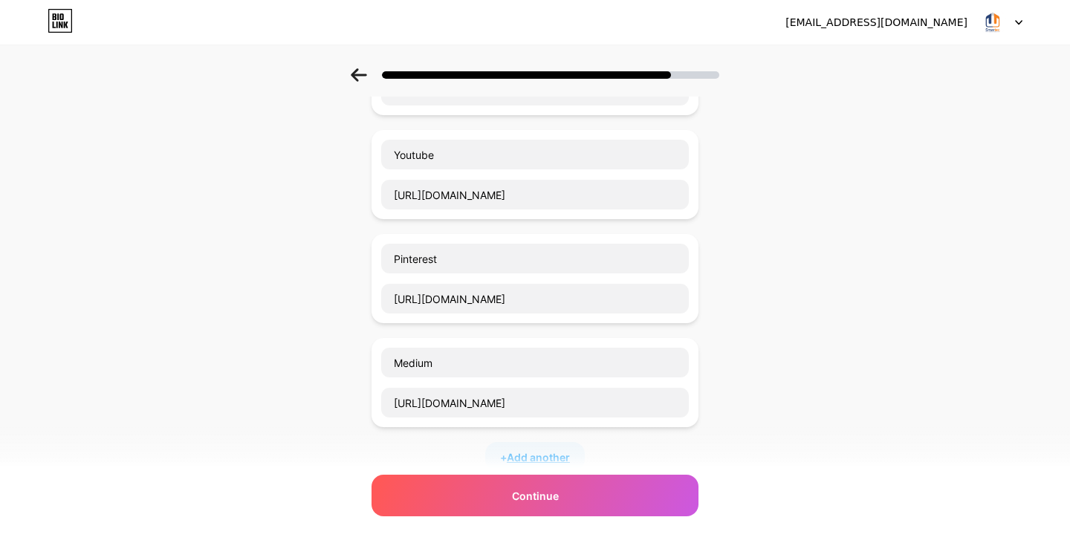
click at [511, 450] on span "Add another" at bounding box center [538, 458] width 63 height 16
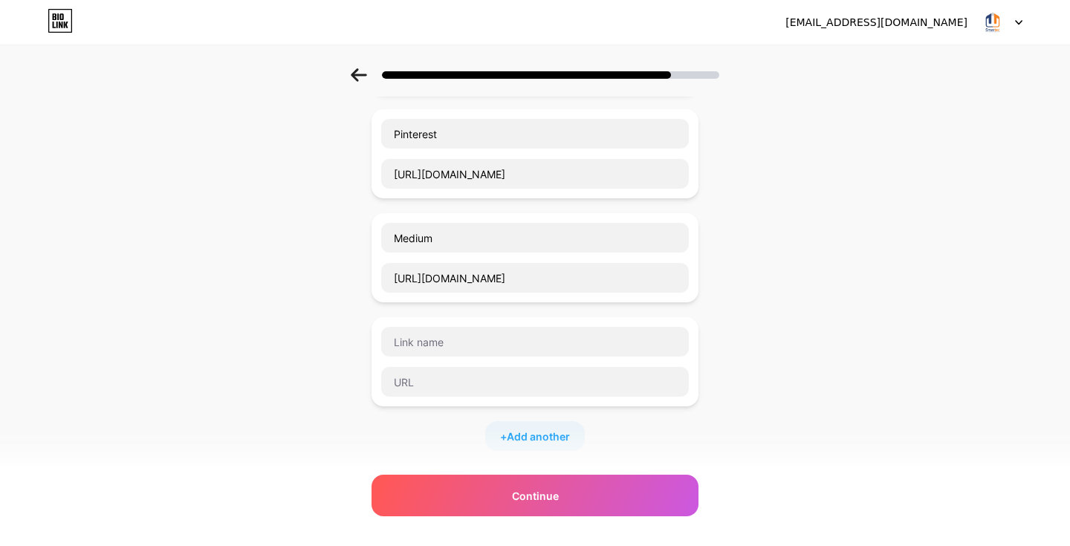
scroll to position [727, 0]
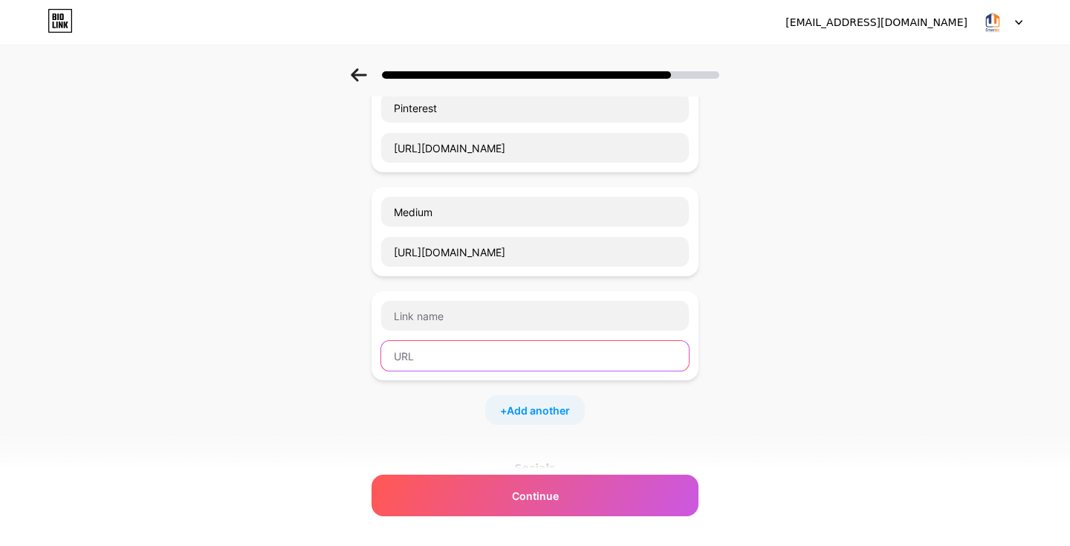
click at [452, 362] on input "text" at bounding box center [535, 356] width 308 height 30
paste input "[URL][DOMAIN_NAME]"
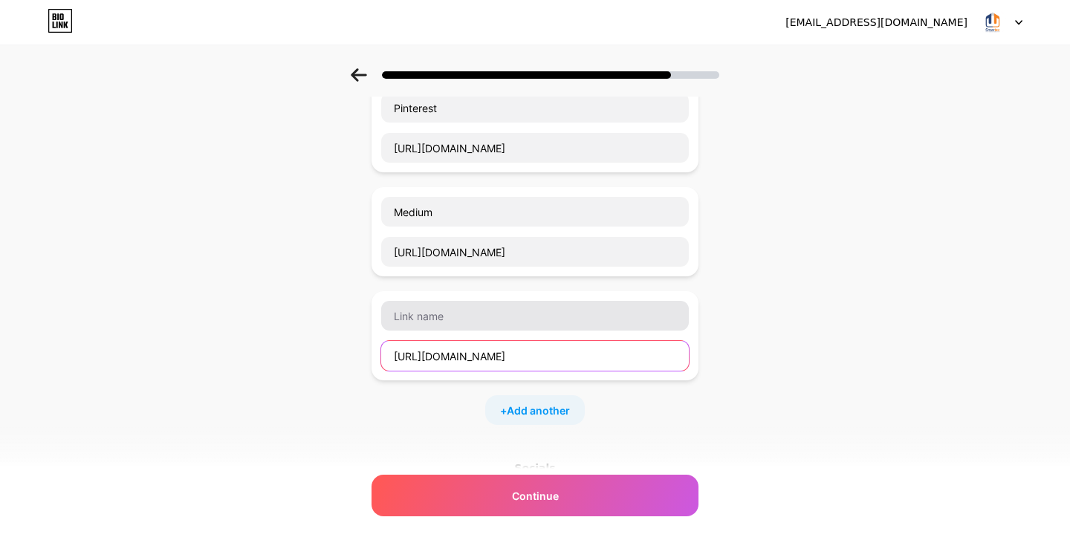
type input "[URL][DOMAIN_NAME]"
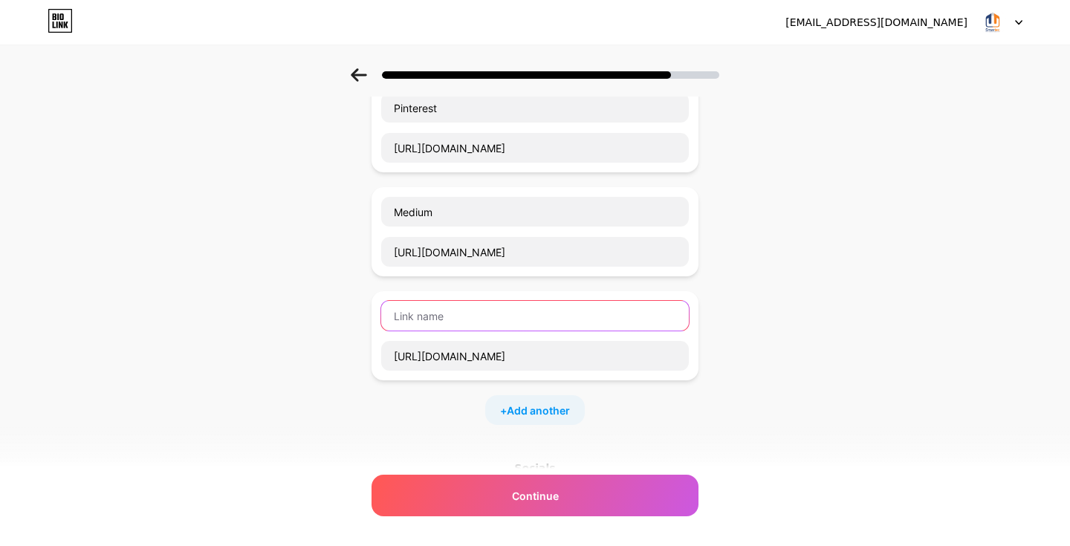
click at [462, 324] on input "text" at bounding box center [535, 316] width 308 height 30
type input "Tumblr"
click at [508, 411] on span "Add another" at bounding box center [538, 411] width 63 height 16
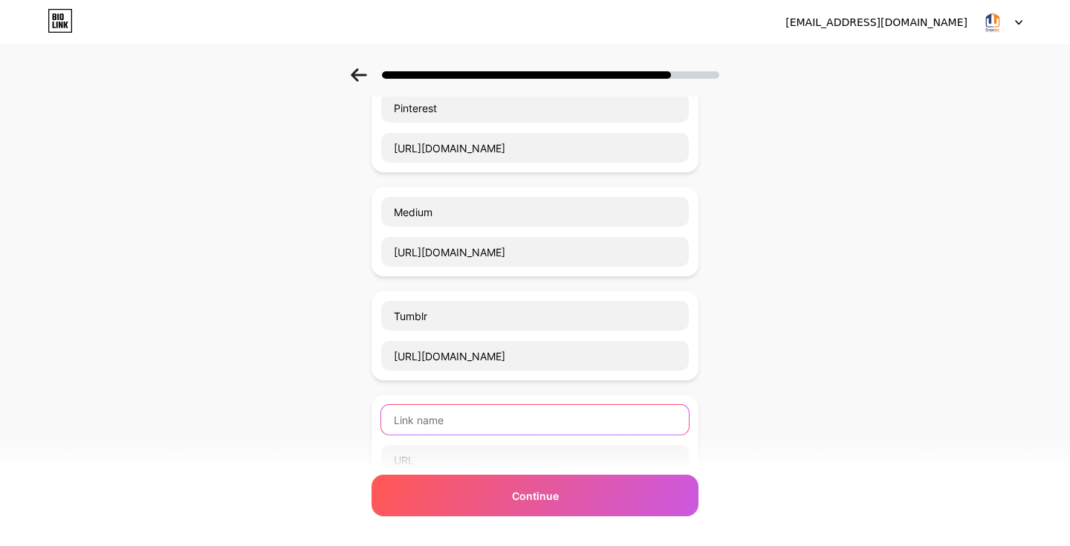
click at [482, 419] on input "text" at bounding box center [535, 420] width 308 height 30
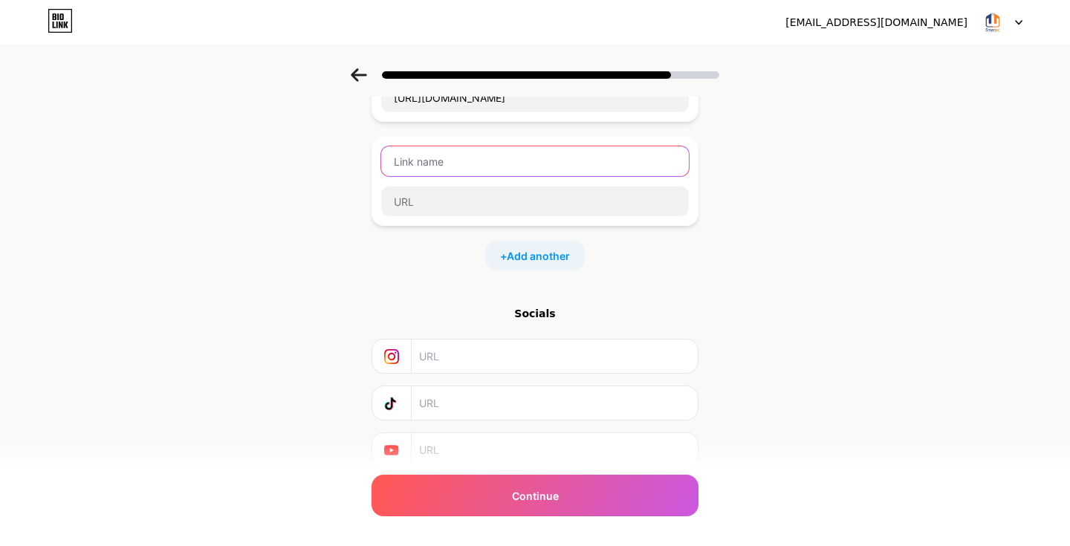
scroll to position [980, 0]
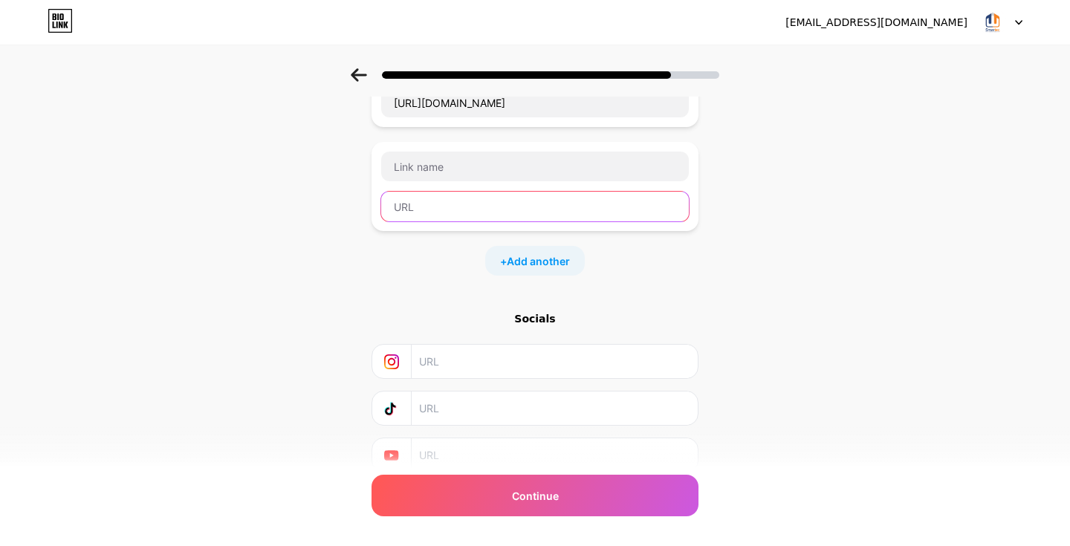
click at [441, 214] on input "text" at bounding box center [535, 207] width 308 height 30
paste input "[URL][DOMAIN_NAME]"
type input "[URL][DOMAIN_NAME]"
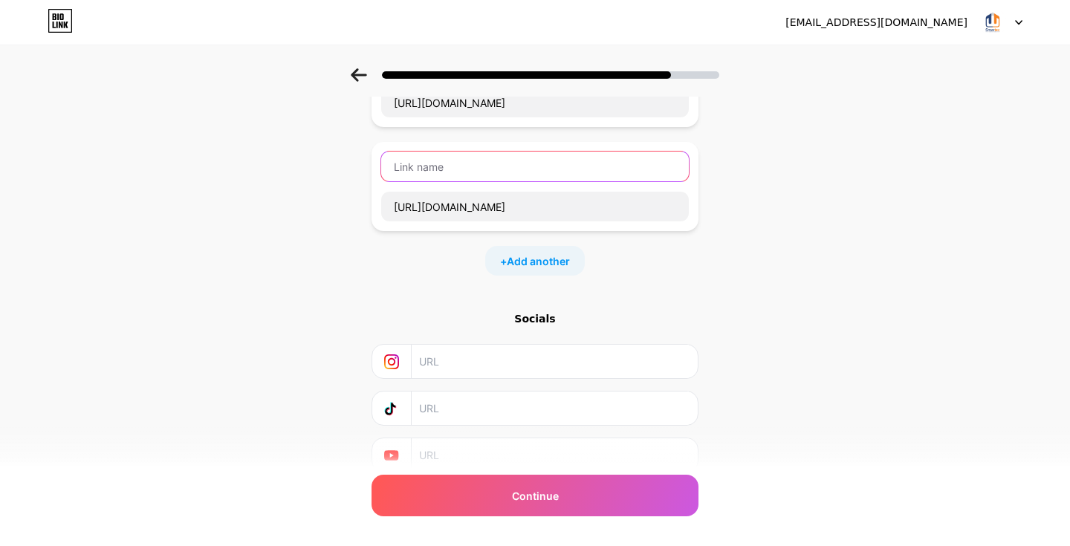
click at [443, 174] on input "text" at bounding box center [535, 167] width 308 height 30
type input "VIMEO"
click at [433, 169] on input "VIMEO" at bounding box center [535, 167] width 308 height 30
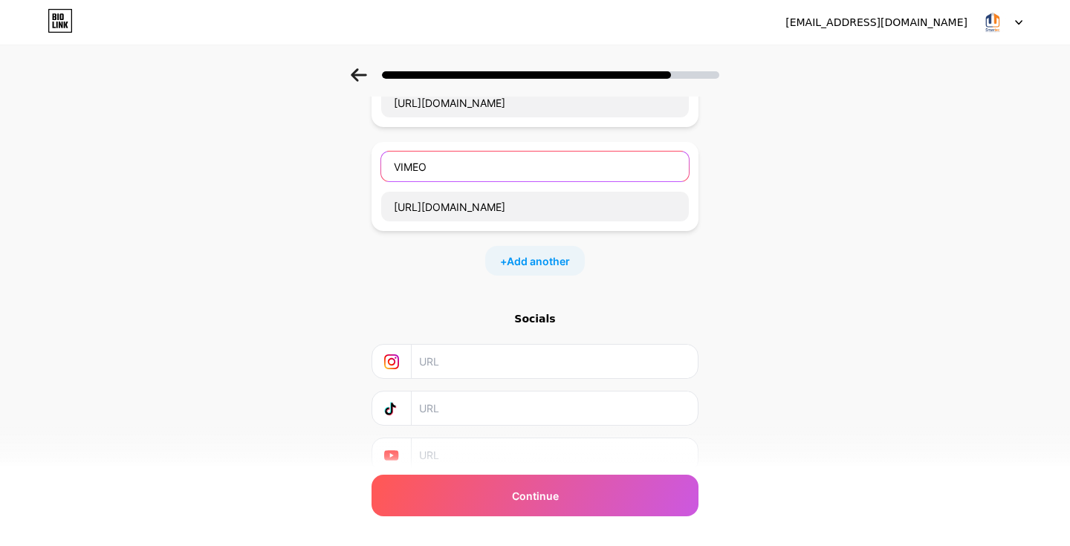
click at [433, 169] on input "VIMEO" at bounding box center [535, 167] width 308 height 30
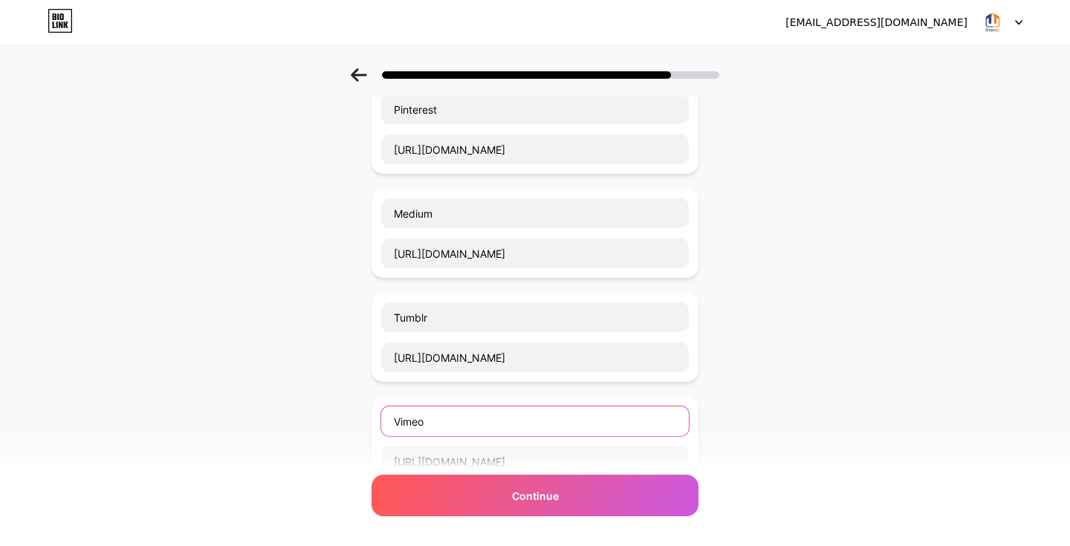
scroll to position [816, 0]
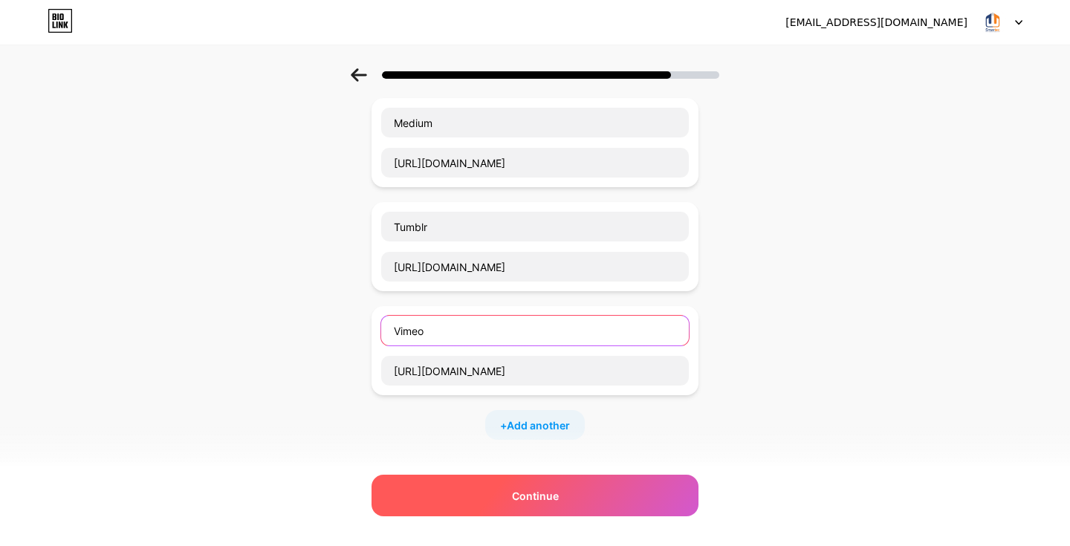
type input "Vimeo"
click at [542, 501] on span "Continue" at bounding box center [535, 496] width 47 height 16
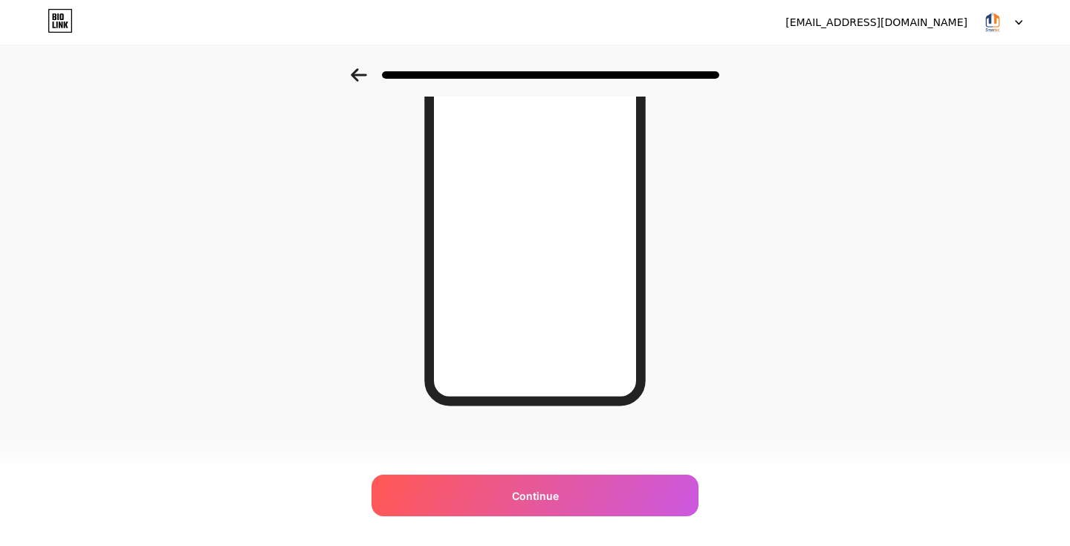
scroll to position [0, 0]
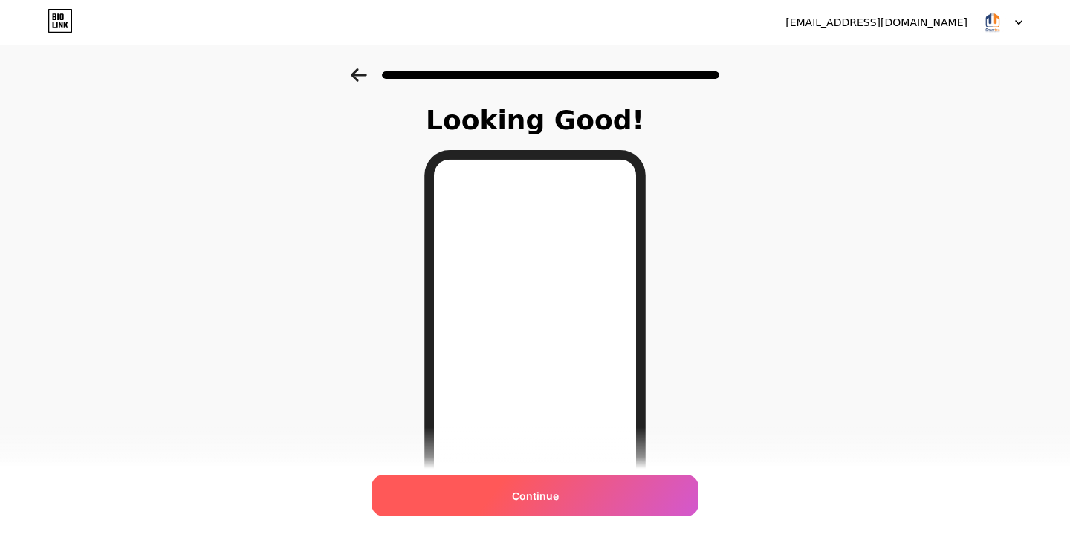
click at [553, 499] on span "Continue" at bounding box center [535, 496] width 47 height 16
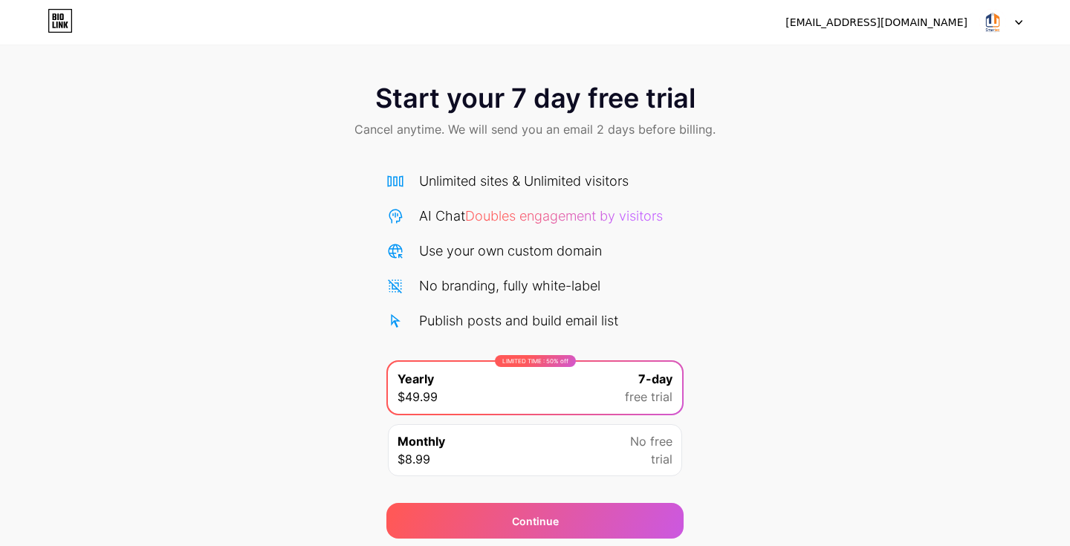
scroll to position [52, 0]
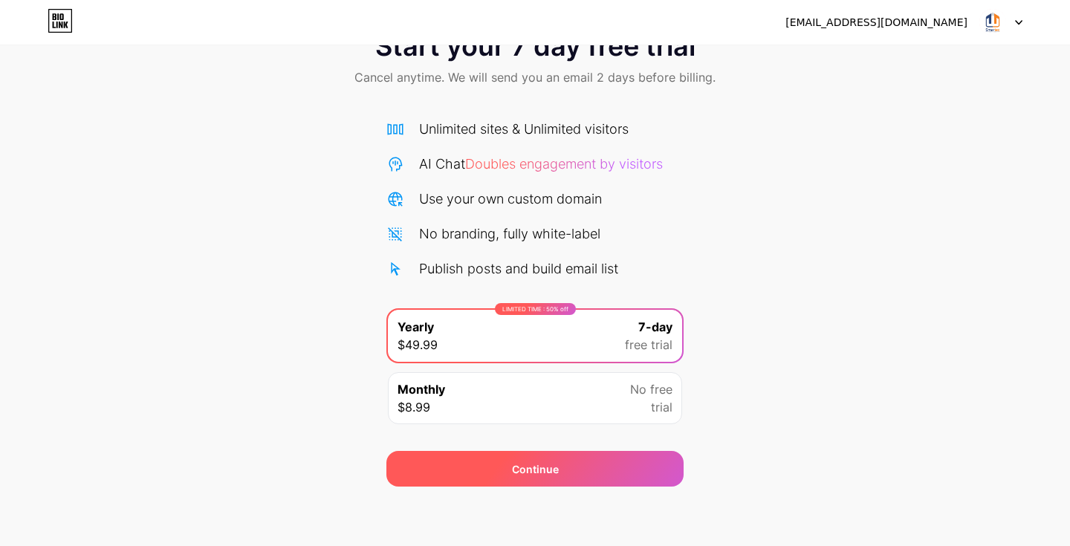
click at [535, 472] on div "Continue" at bounding box center [535, 469] width 47 height 16
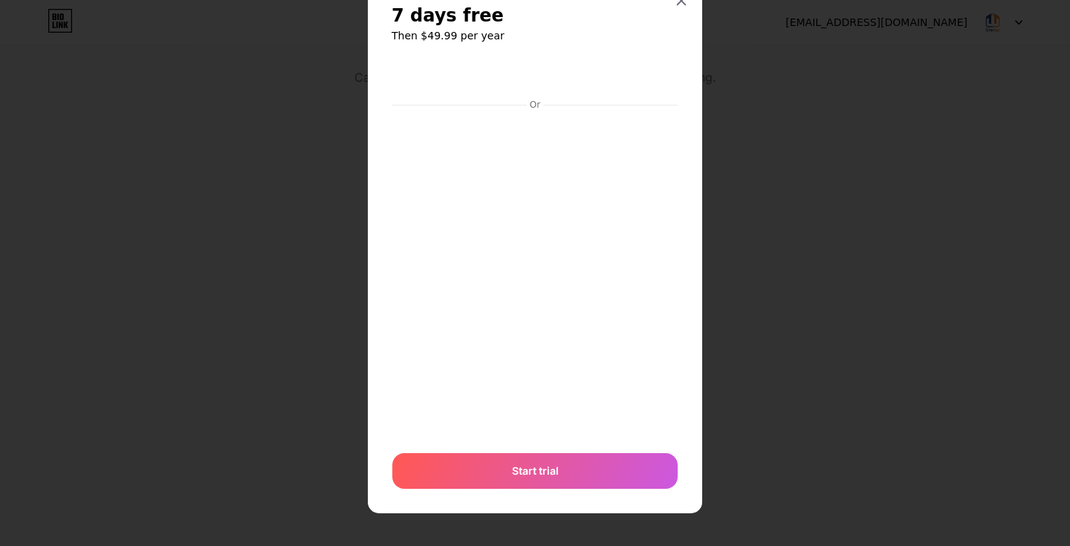
scroll to position [0, 0]
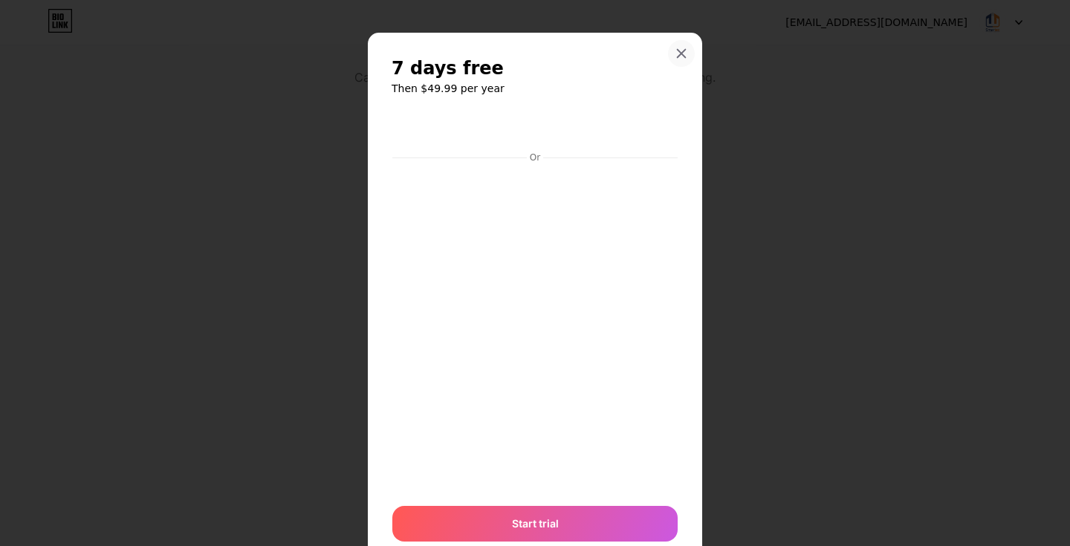
click at [679, 48] on icon at bounding box center [682, 54] width 12 height 12
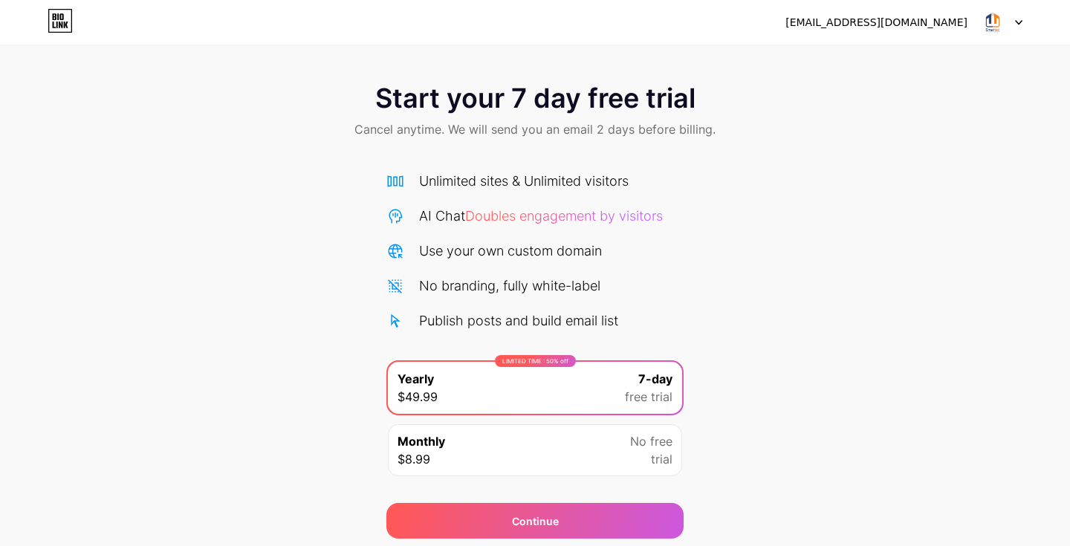
scroll to position [52, 0]
click at [968, 29] on div "[EMAIL_ADDRESS][DOMAIN_NAME]" at bounding box center [904, 22] width 237 height 27
click at [996, 29] on img at bounding box center [993, 22] width 28 height 28
click at [893, 22] on div "[EMAIL_ADDRESS][DOMAIN_NAME]" at bounding box center [877, 23] width 182 height 16
click at [1025, 19] on div "digitalcreator296@gmail.com Logout" at bounding box center [535, 22] width 1070 height 27
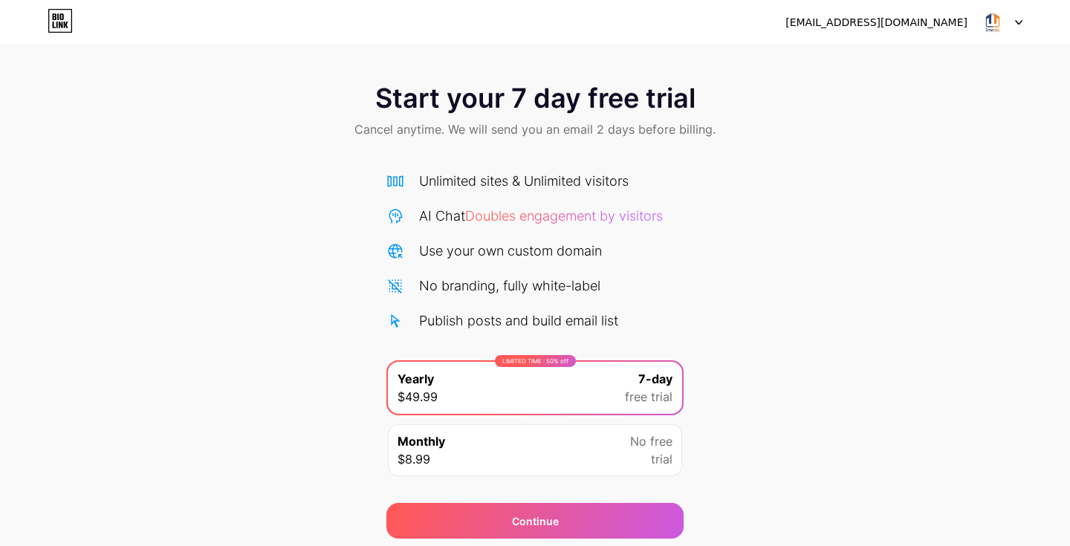
click at [1007, 22] on div at bounding box center [1000, 22] width 43 height 27
click at [751, 307] on div "Start your 7 day free trial Cancel anytime. We will send you an email 2 days be…" at bounding box center [535, 303] width 1070 height 470
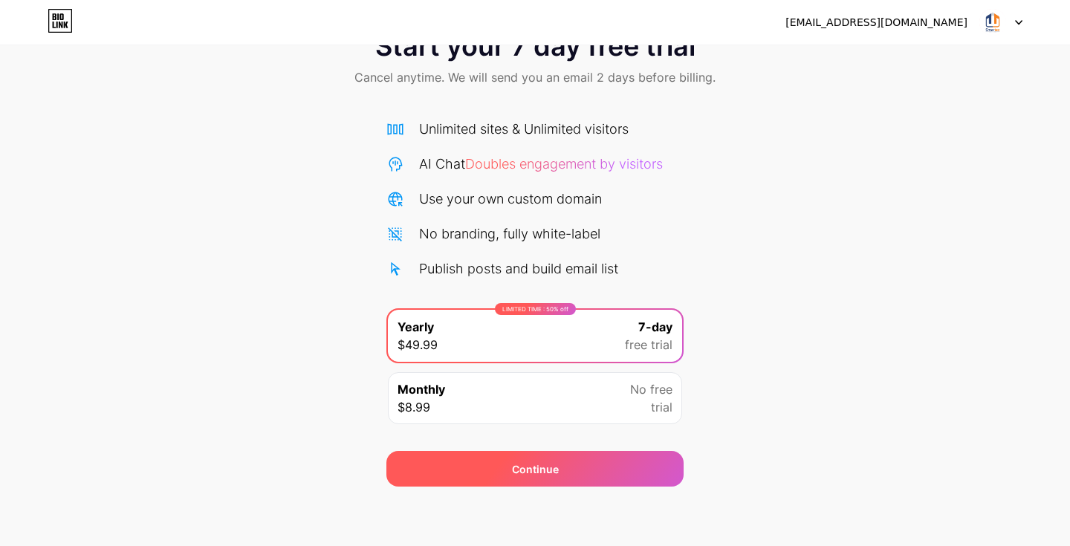
click at [522, 461] on div "Continue" at bounding box center [535, 469] width 47 height 16
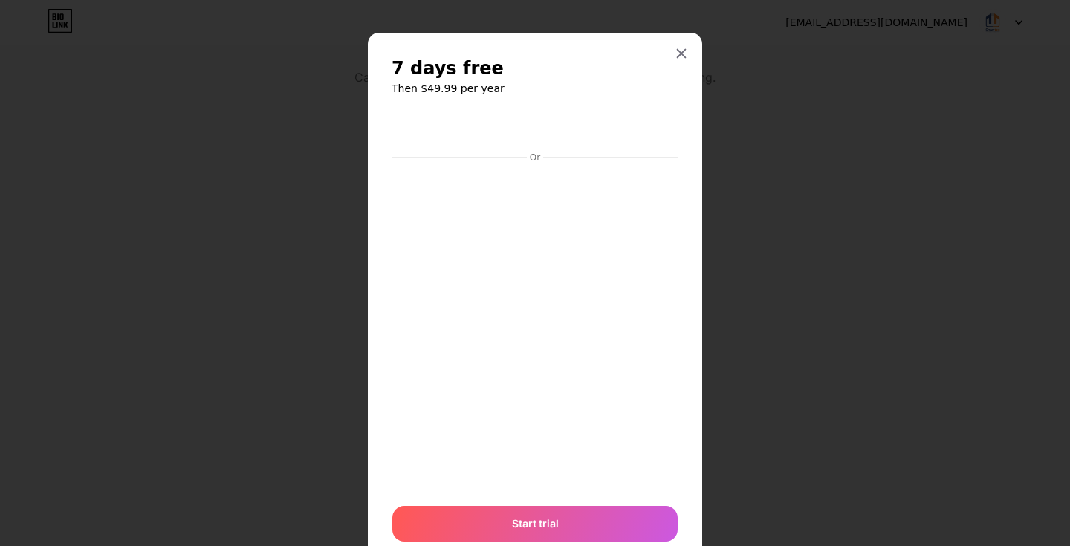
scroll to position [53, 0]
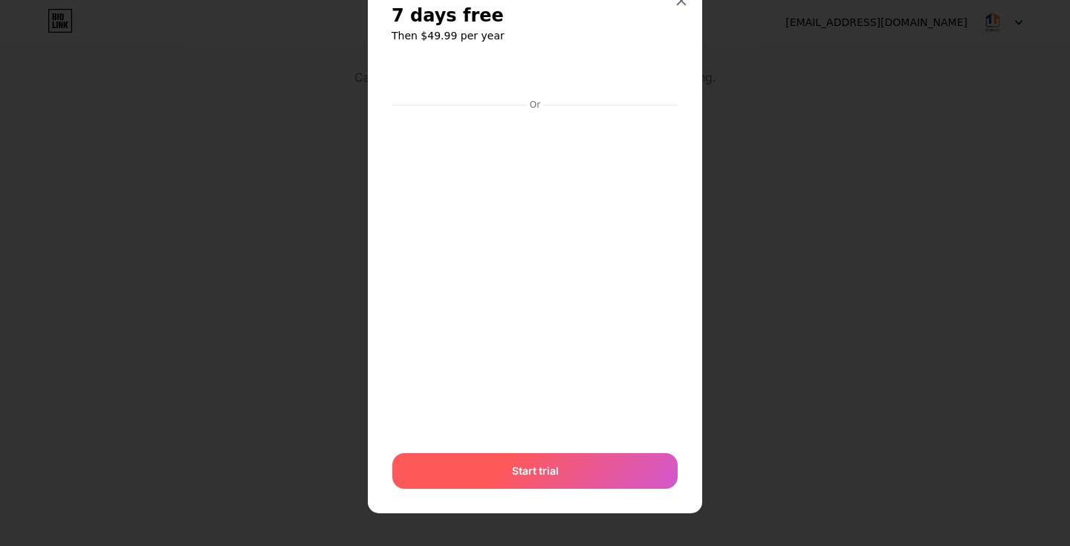
click at [540, 473] on span "Start trial" at bounding box center [535, 471] width 47 height 16
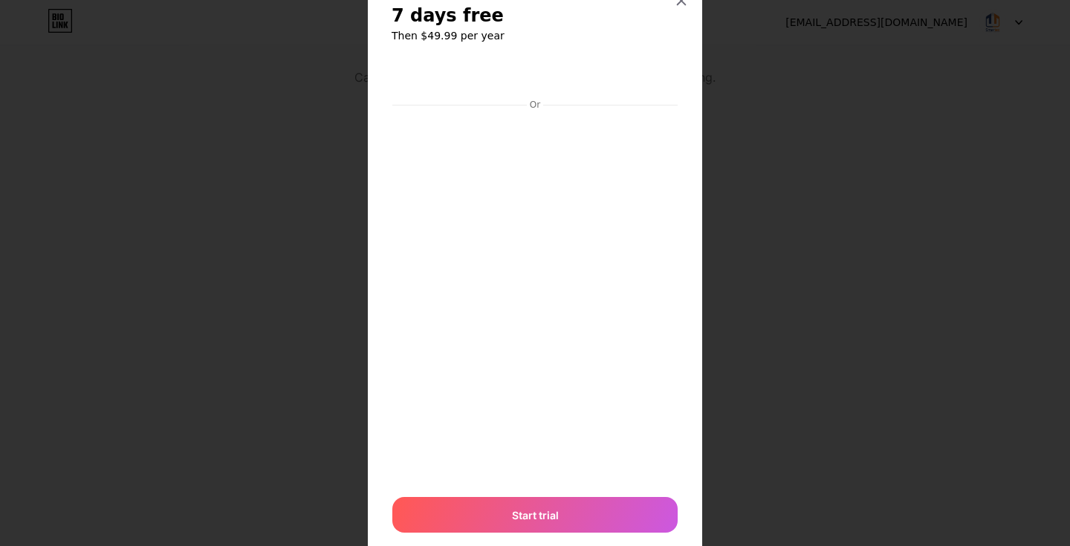
scroll to position [0, 0]
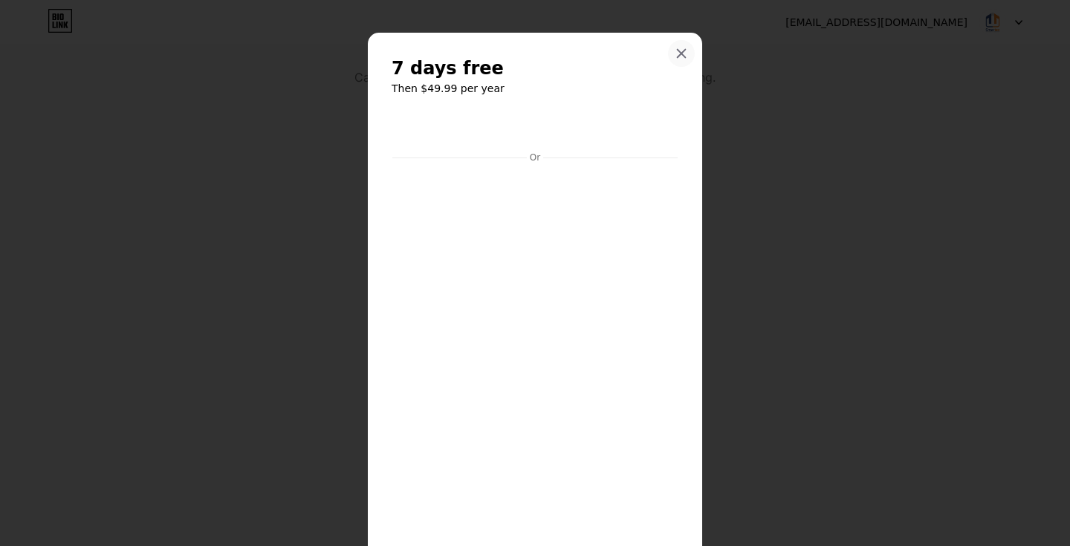
click at [676, 52] on icon at bounding box center [682, 54] width 12 height 12
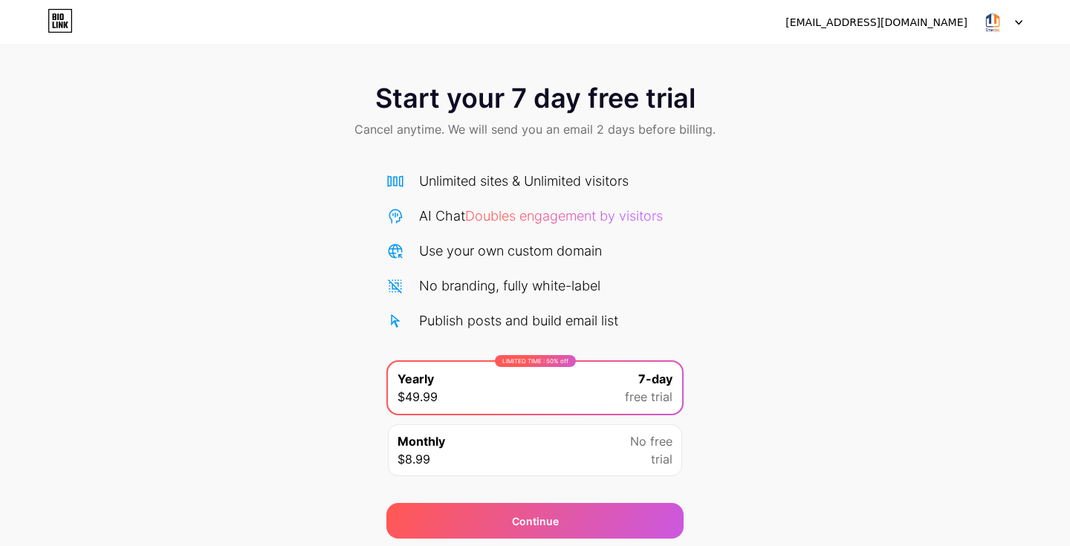
click at [1009, 23] on div at bounding box center [1000, 22] width 43 height 27
click at [1017, 23] on icon at bounding box center [1018, 22] width 7 height 5
click at [988, 21] on img at bounding box center [993, 22] width 28 height 28
click at [922, 23] on div "[EMAIL_ADDRESS][DOMAIN_NAME]" at bounding box center [877, 23] width 182 height 16
click at [65, 24] on icon at bounding box center [66, 25] width 4 height 7
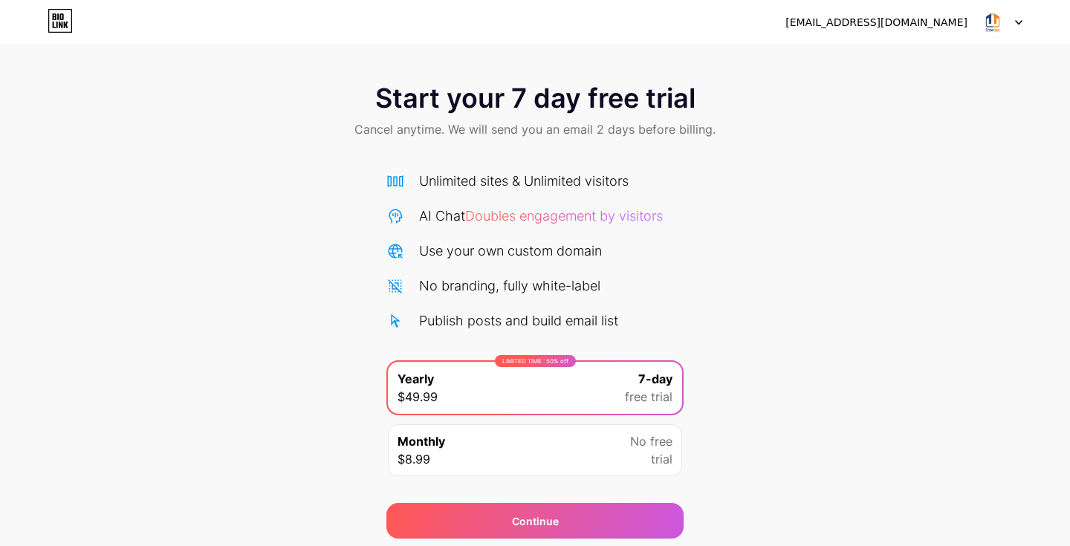
click at [65, 24] on icon at bounding box center [66, 25] width 4 height 7
